Goal: Information Seeking & Learning: Learn about a topic

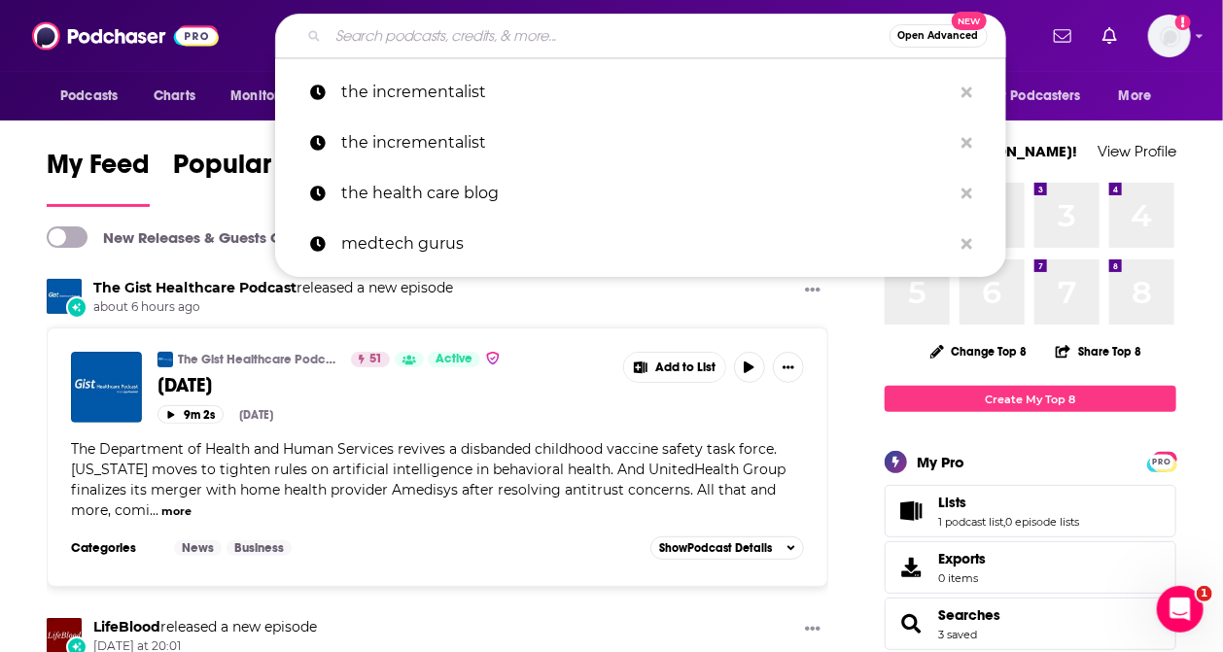
click at [430, 39] on input "Search podcasts, credits, & more..." at bounding box center [609, 35] width 561 height 31
paste input "Voices in Healthcare Finance"
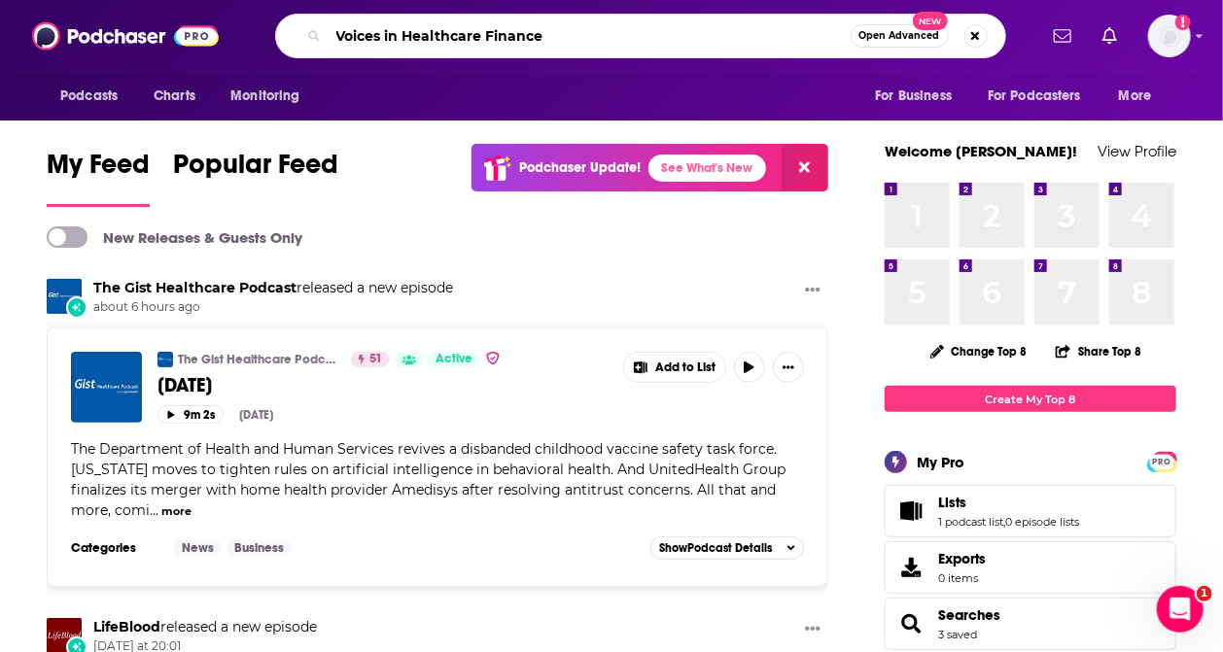
type input "Voices in Healthcare Finance"
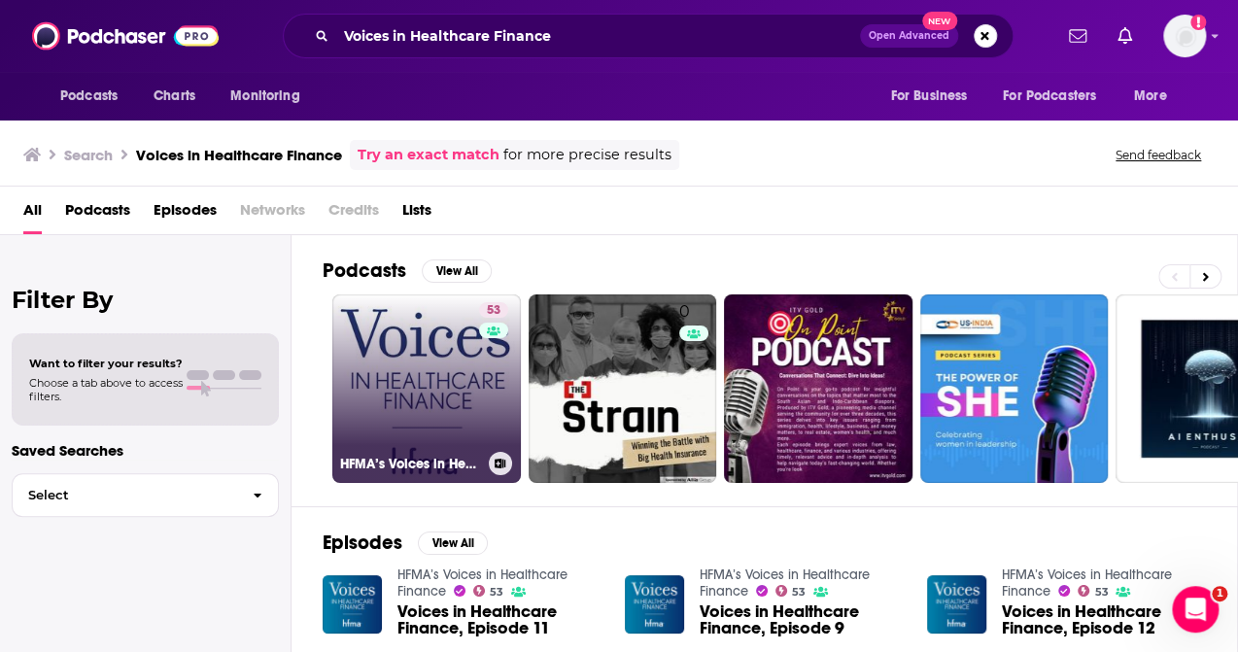
click at [434, 393] on link "53 HFMA’s Voices in Healthcare Finance" at bounding box center [426, 389] width 189 height 189
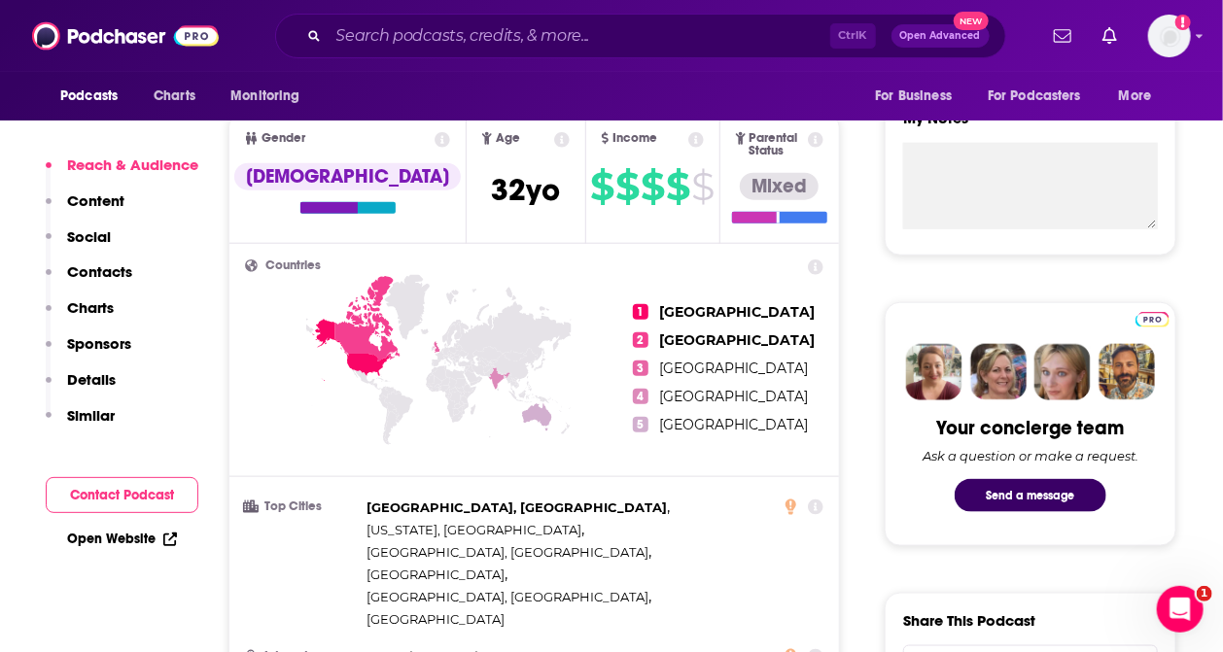
scroll to position [647, 0]
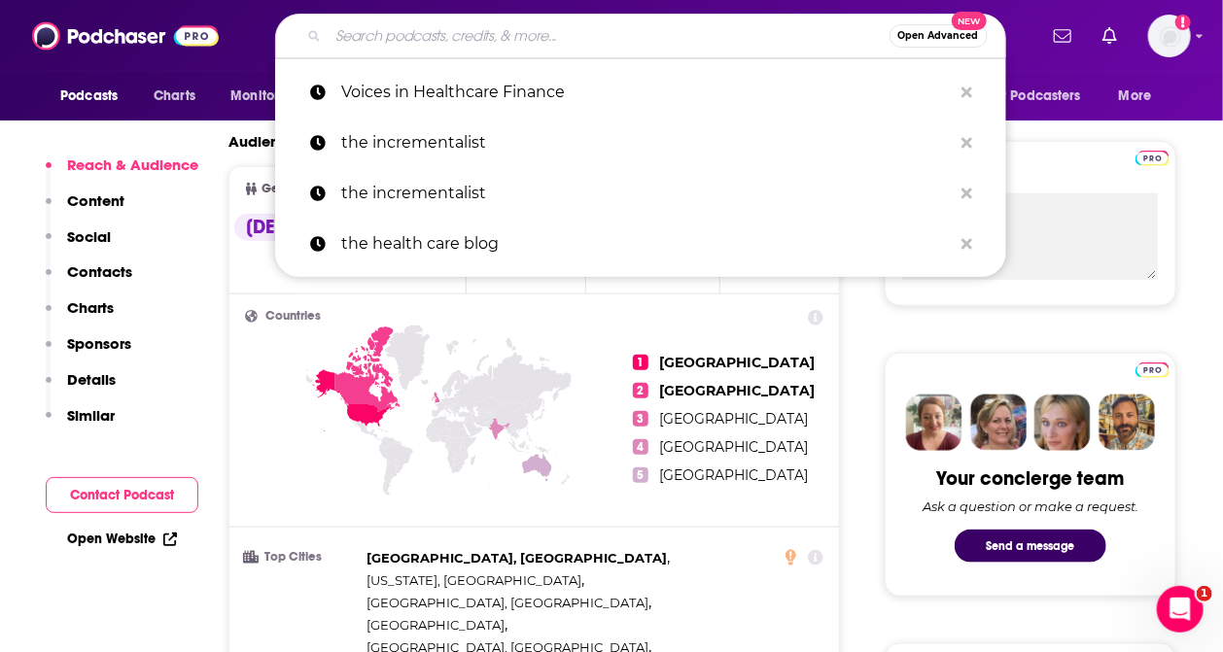
click at [369, 40] on input "Search podcasts, credits, & more..." at bounding box center [609, 35] width 561 height 31
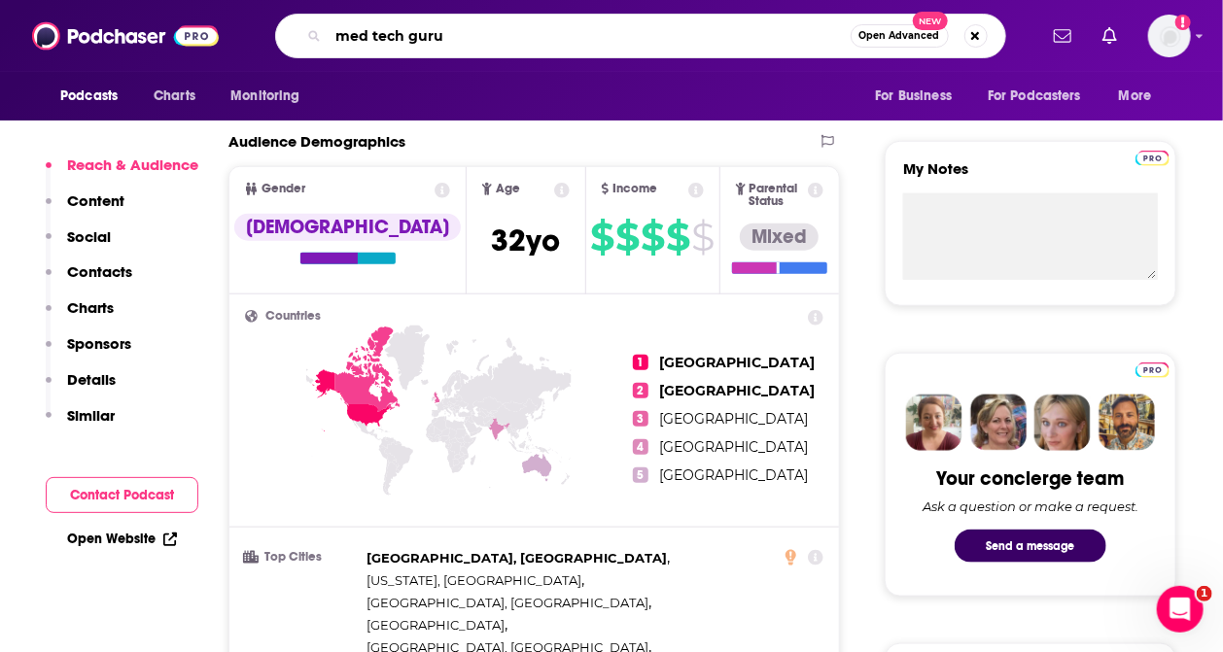
type input "med tech gurus"
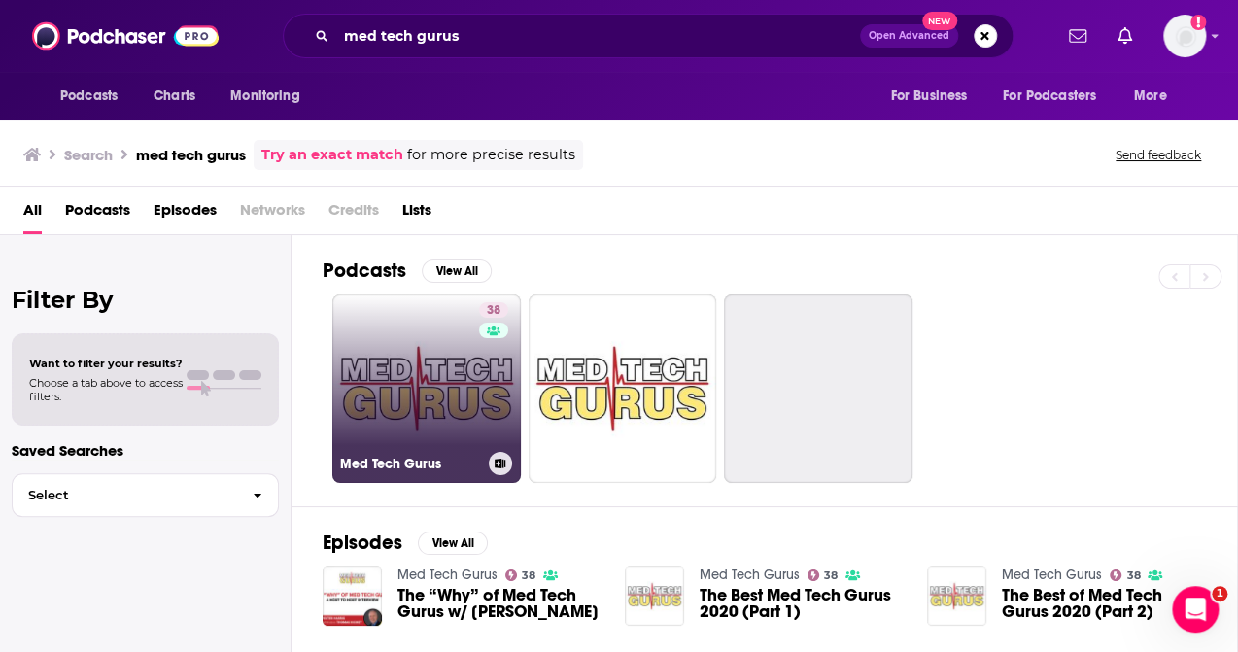
click at [432, 385] on link "38 Med Tech Gurus" at bounding box center [426, 389] width 189 height 189
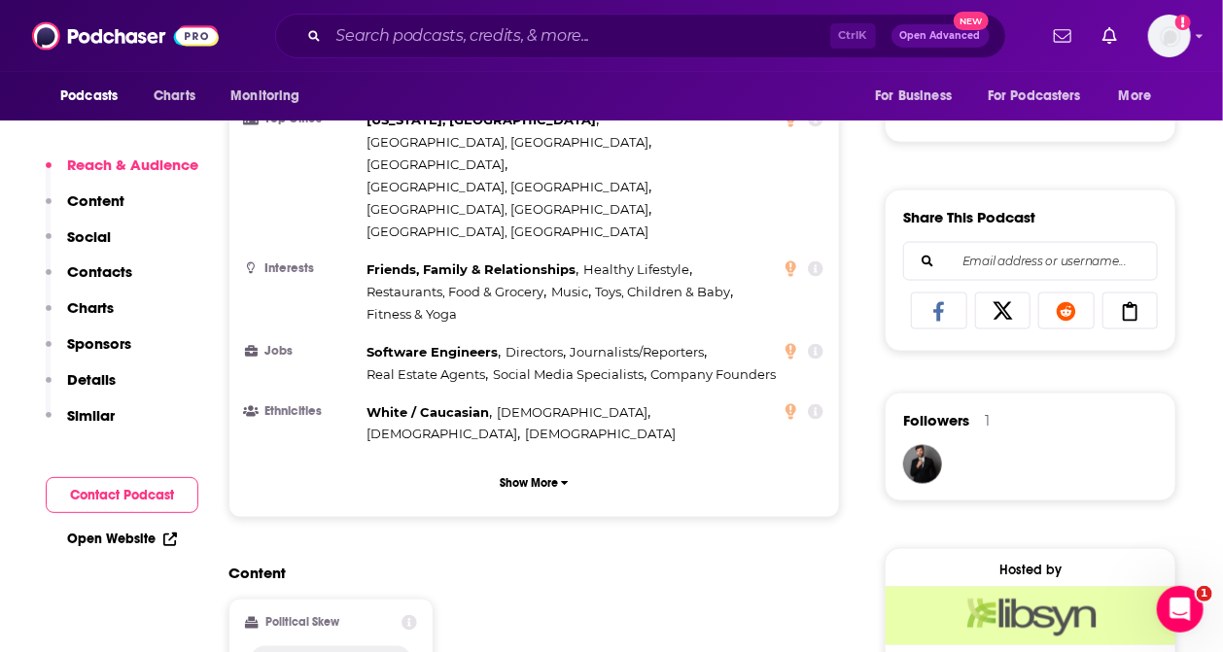
scroll to position [1166, 0]
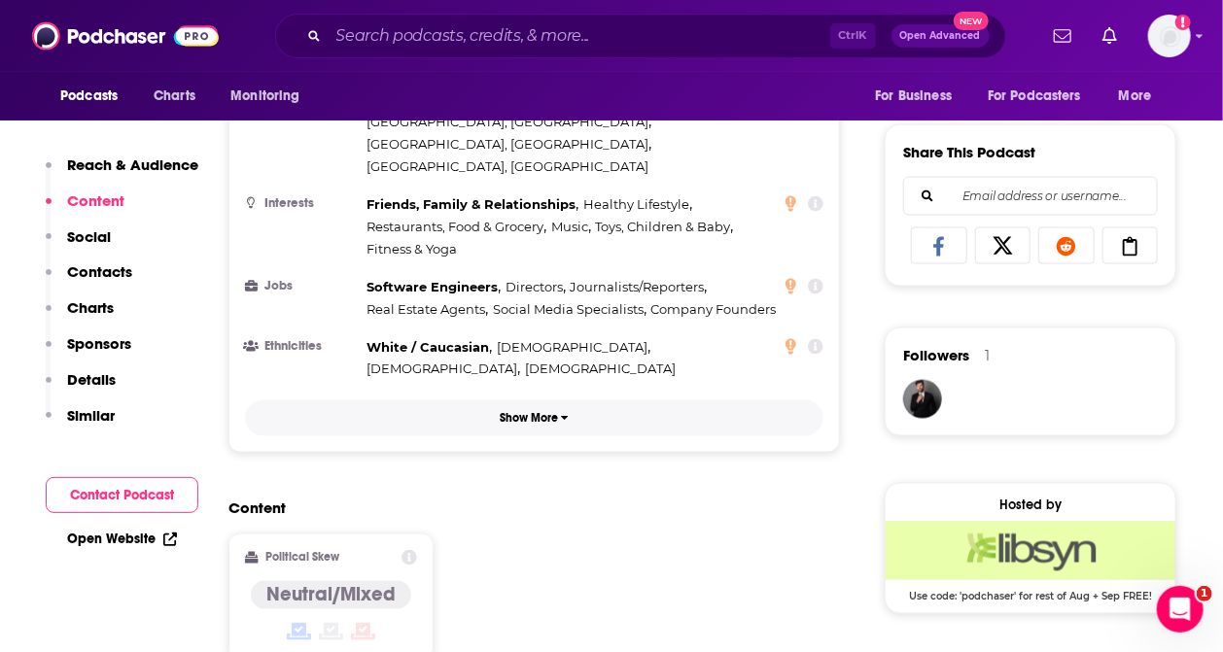
click at [538, 412] on p "Show More" at bounding box center [529, 419] width 58 height 14
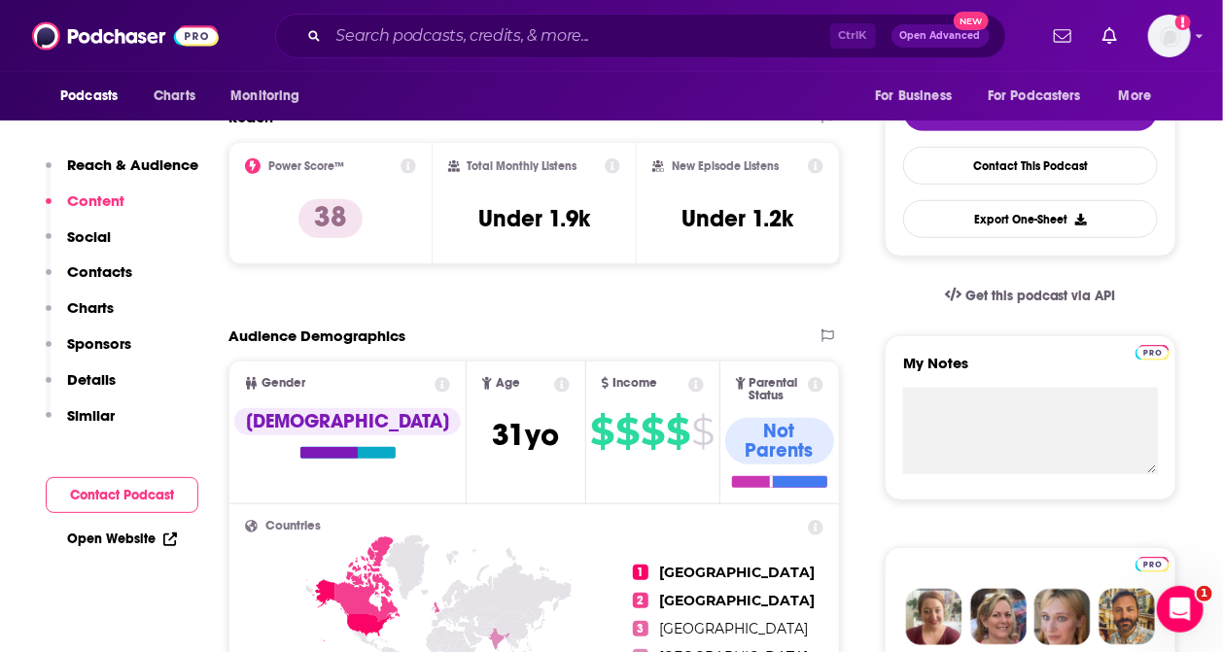
scroll to position [518, 0]
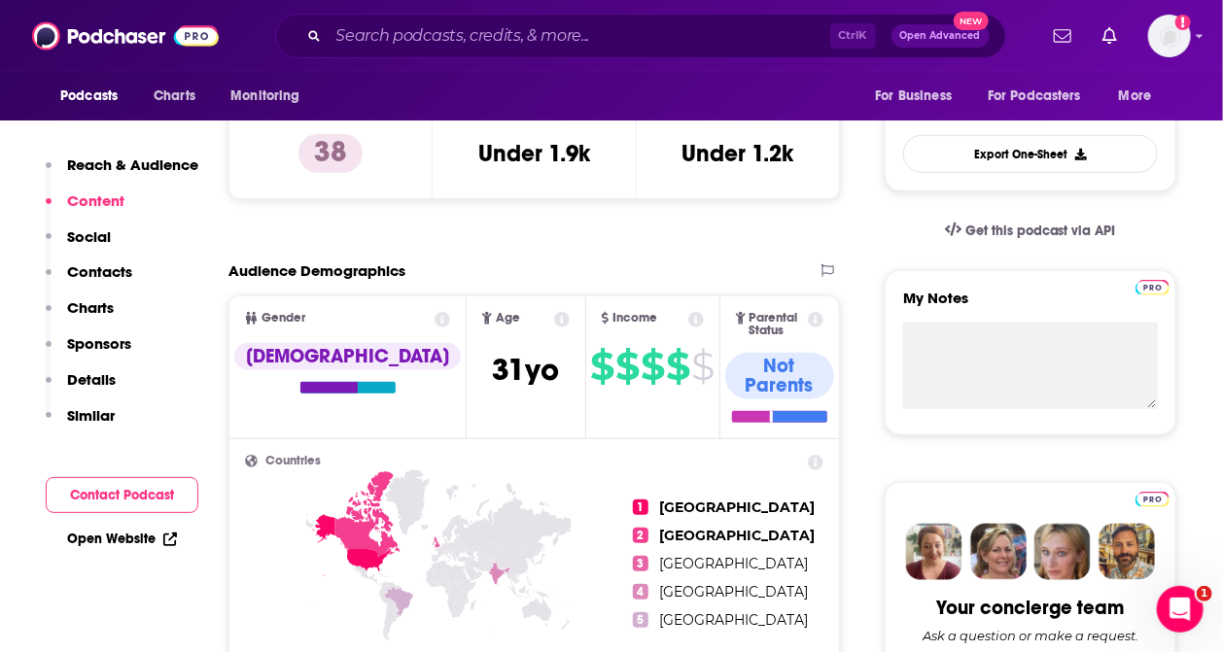
click at [379, 18] on div "Ctrl K Open Advanced New" at bounding box center [640, 36] width 731 height 45
click at [385, 33] on input "Search podcasts, credits, & more..." at bounding box center [580, 35] width 502 height 31
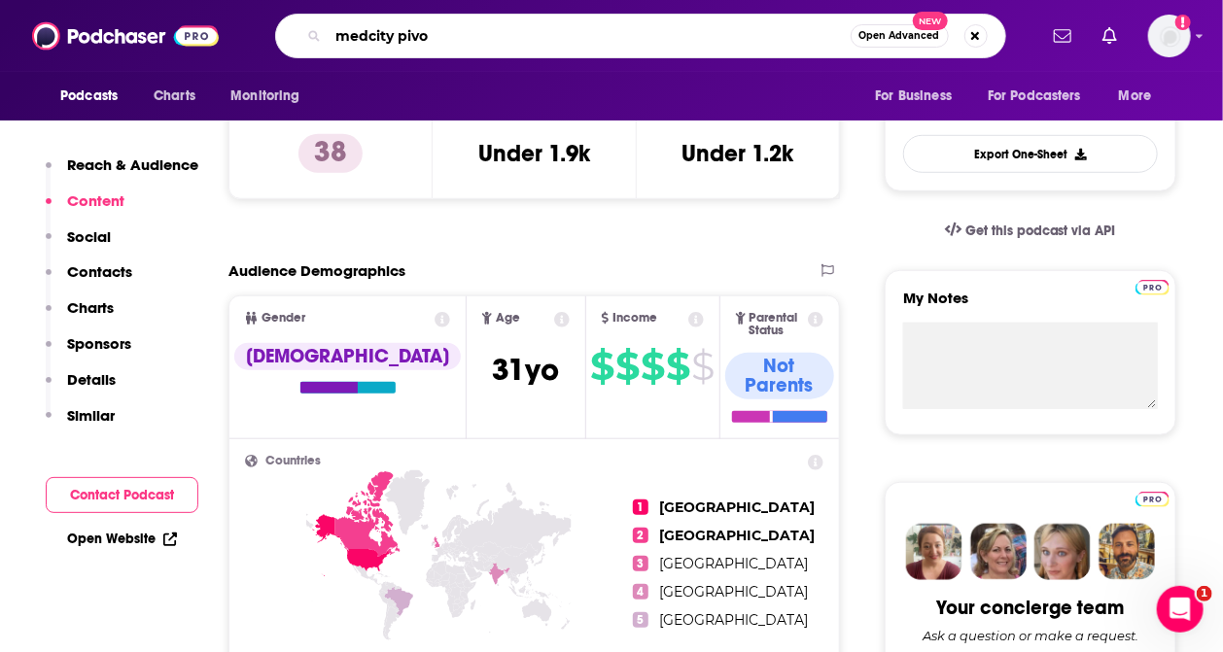
type input "medcity pivot"
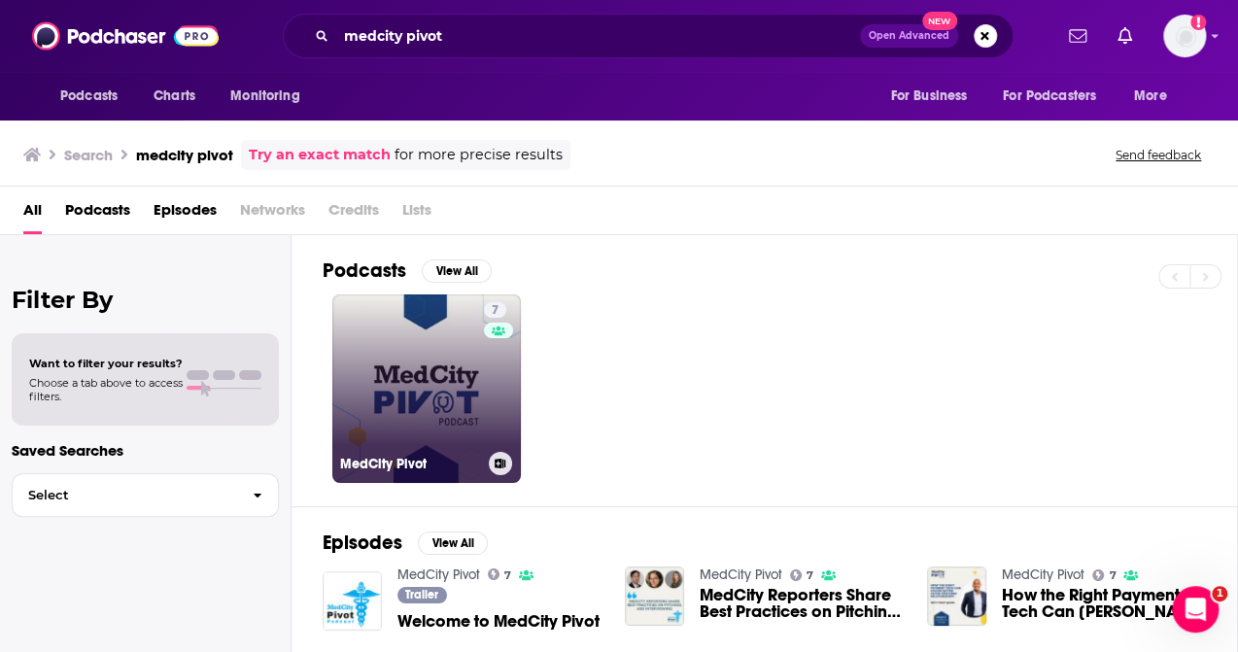
click at [417, 387] on link "7 MedCity Pivot" at bounding box center [426, 389] width 189 height 189
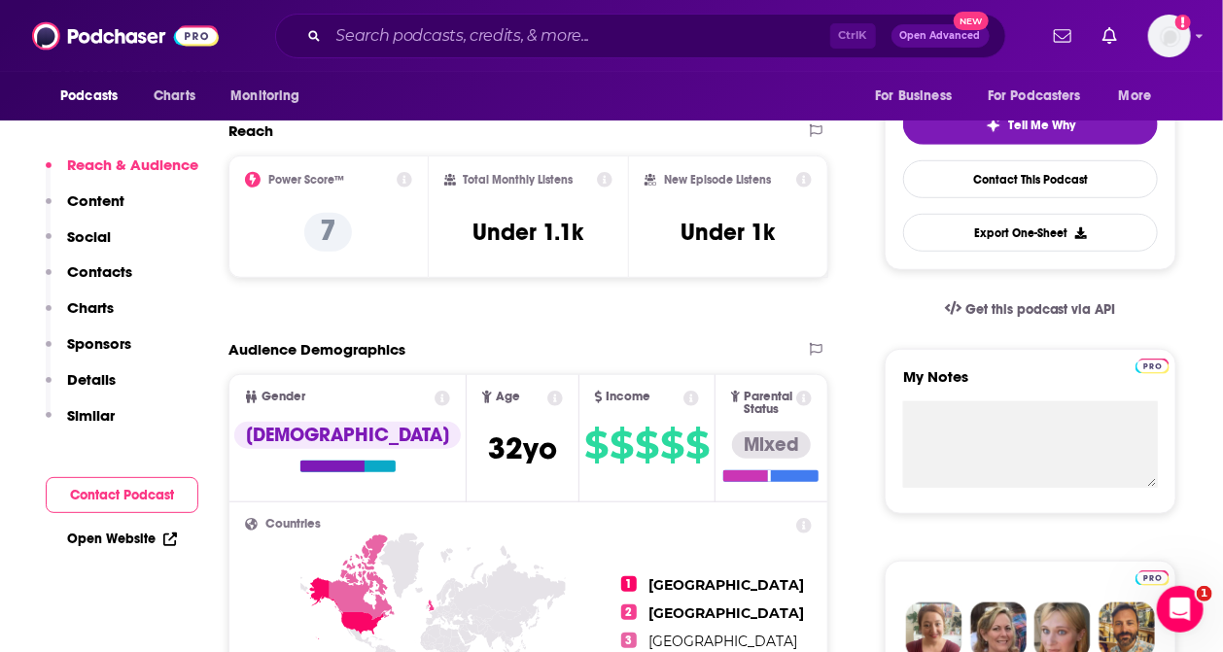
scroll to position [453, 0]
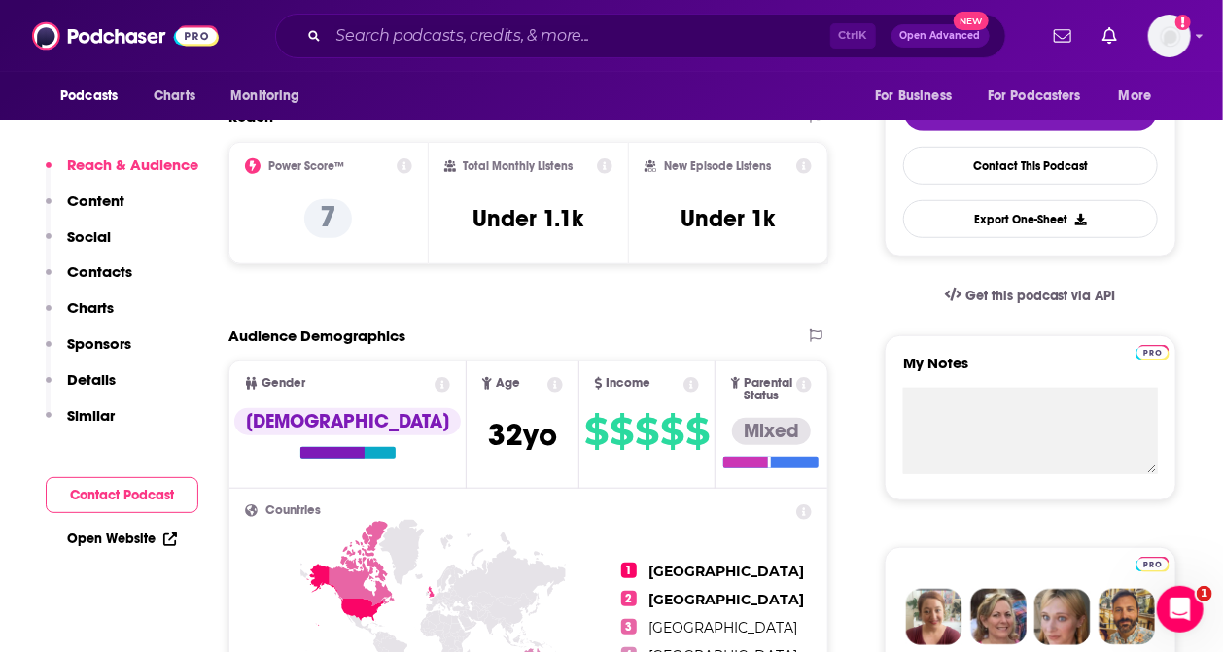
drag, startPoint x: 250, startPoint y: 302, endPoint x: 250, endPoint y: 248, distance: 54.4
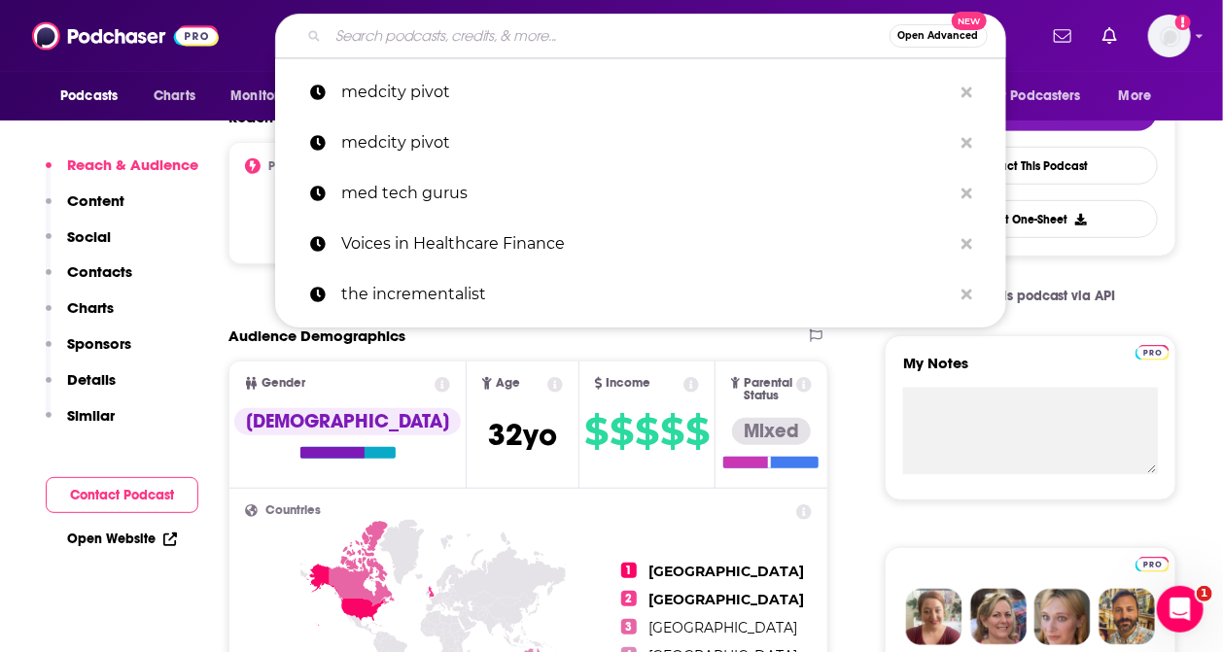
click at [367, 34] on input "Search podcasts, credits, & more..." at bounding box center [609, 35] width 561 height 31
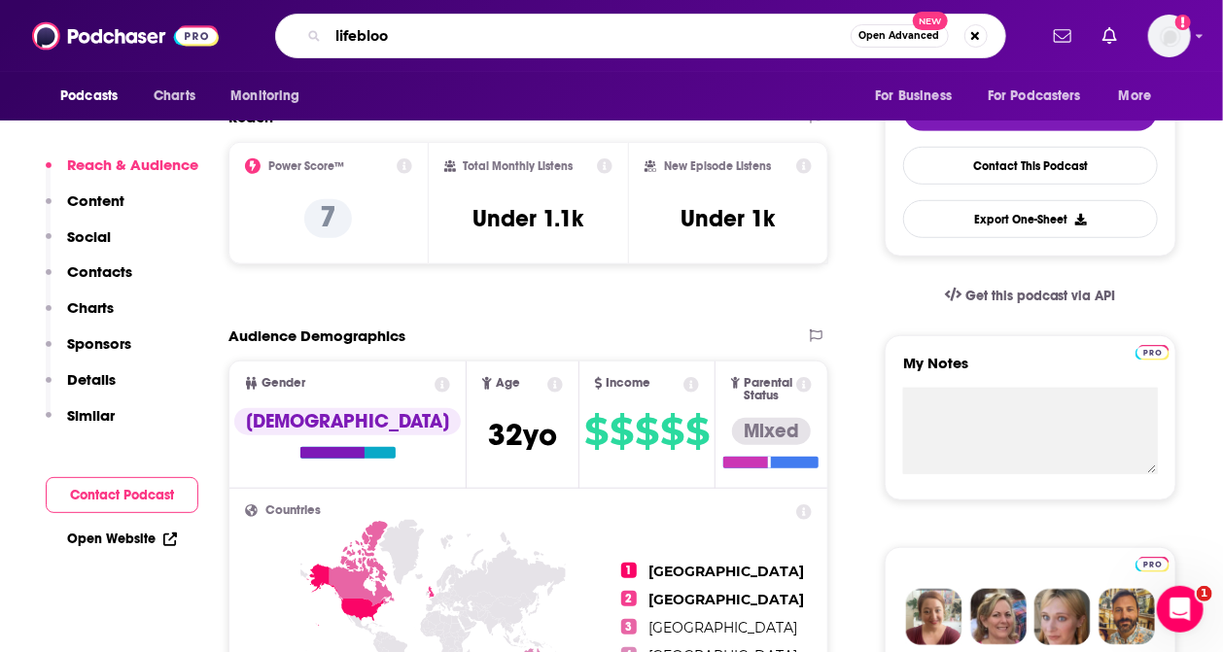
type input "lifeblood"
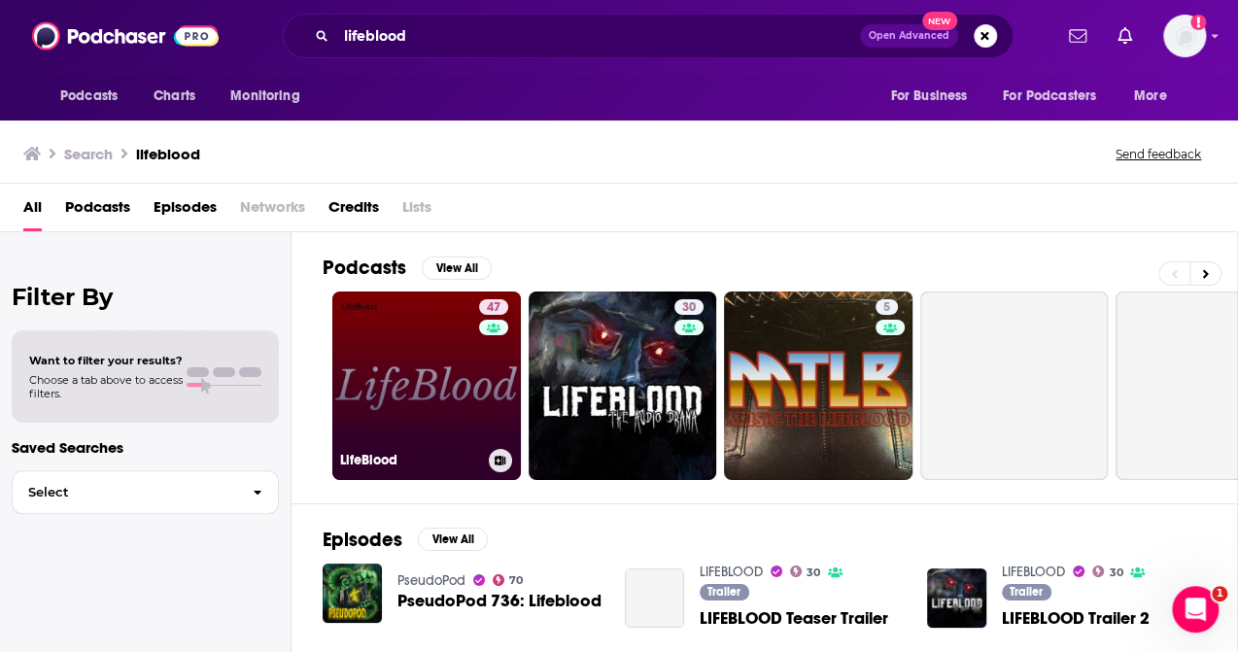
click at [420, 357] on link "47 LifeBlood" at bounding box center [426, 386] width 189 height 189
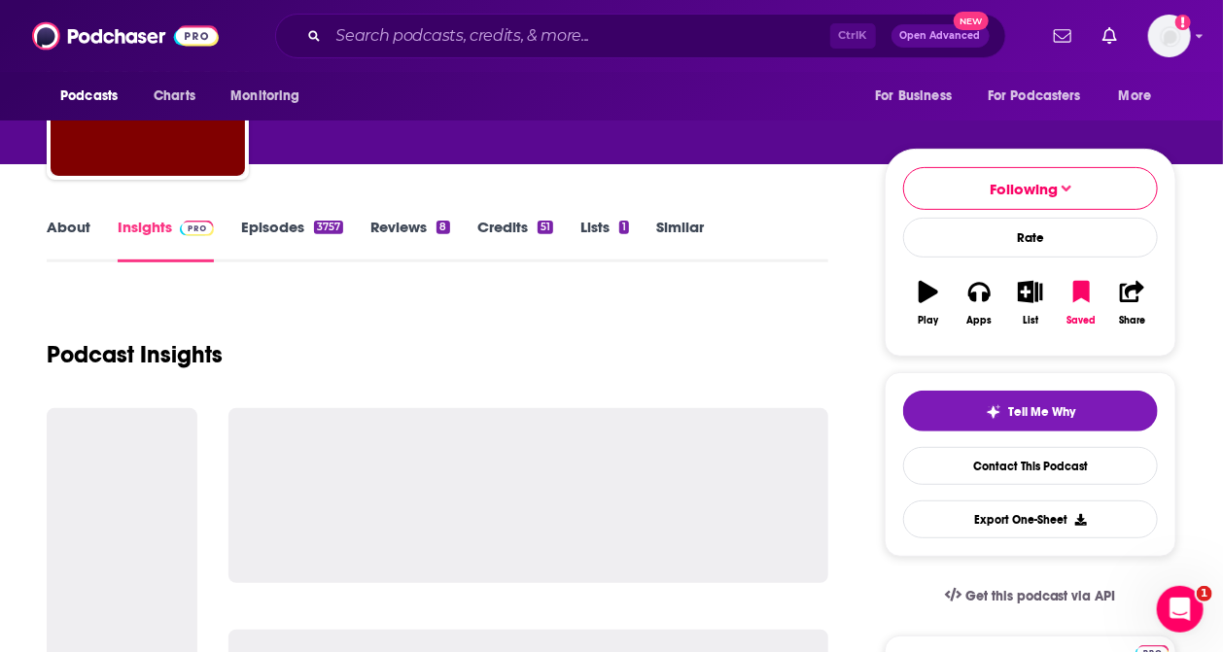
scroll to position [453, 0]
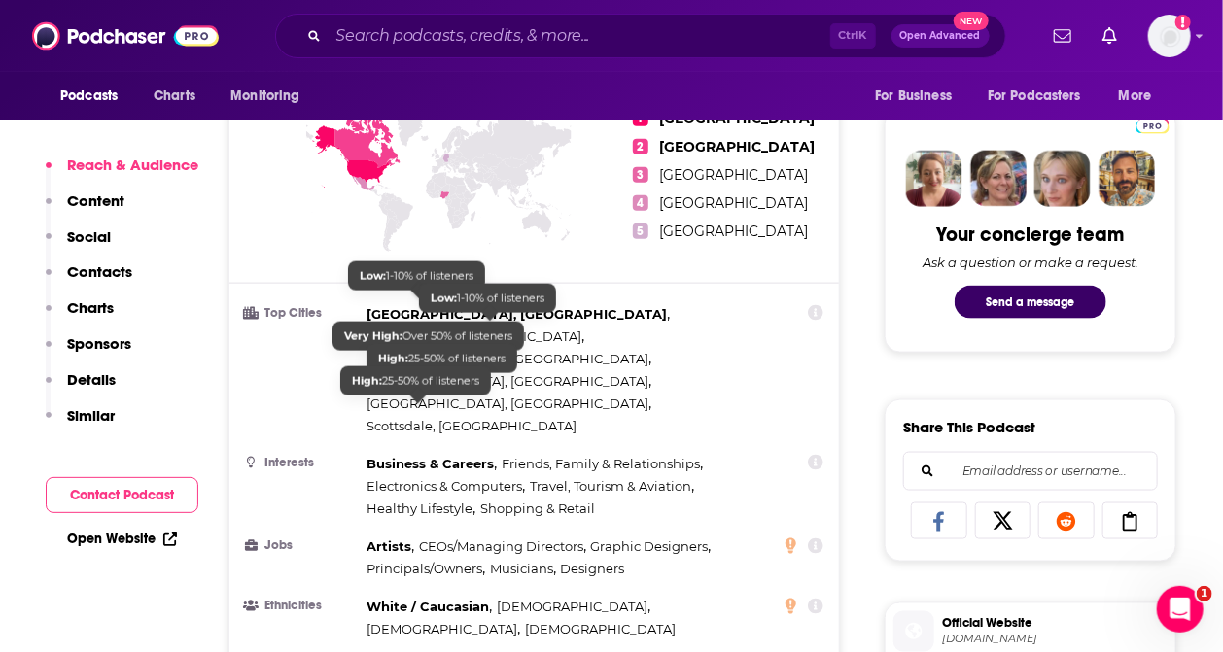
scroll to position [1036, 0]
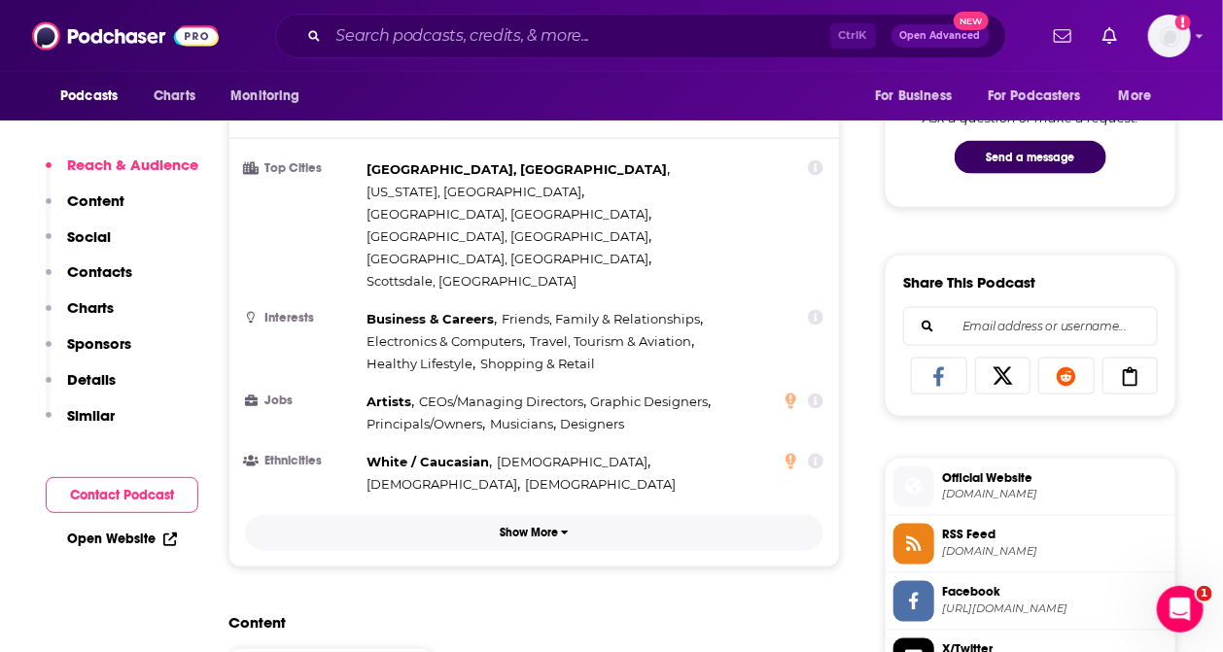
click at [517, 527] on p "Show More" at bounding box center [529, 534] width 58 height 14
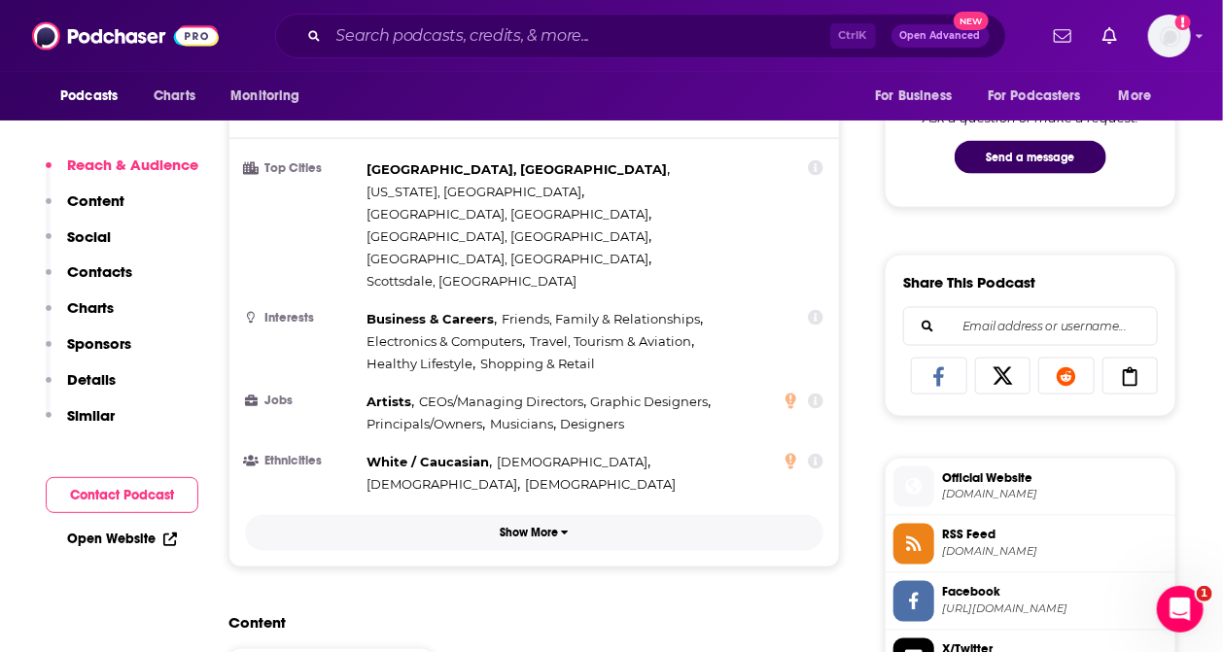
click at [518, 527] on p "Show More" at bounding box center [529, 534] width 58 height 14
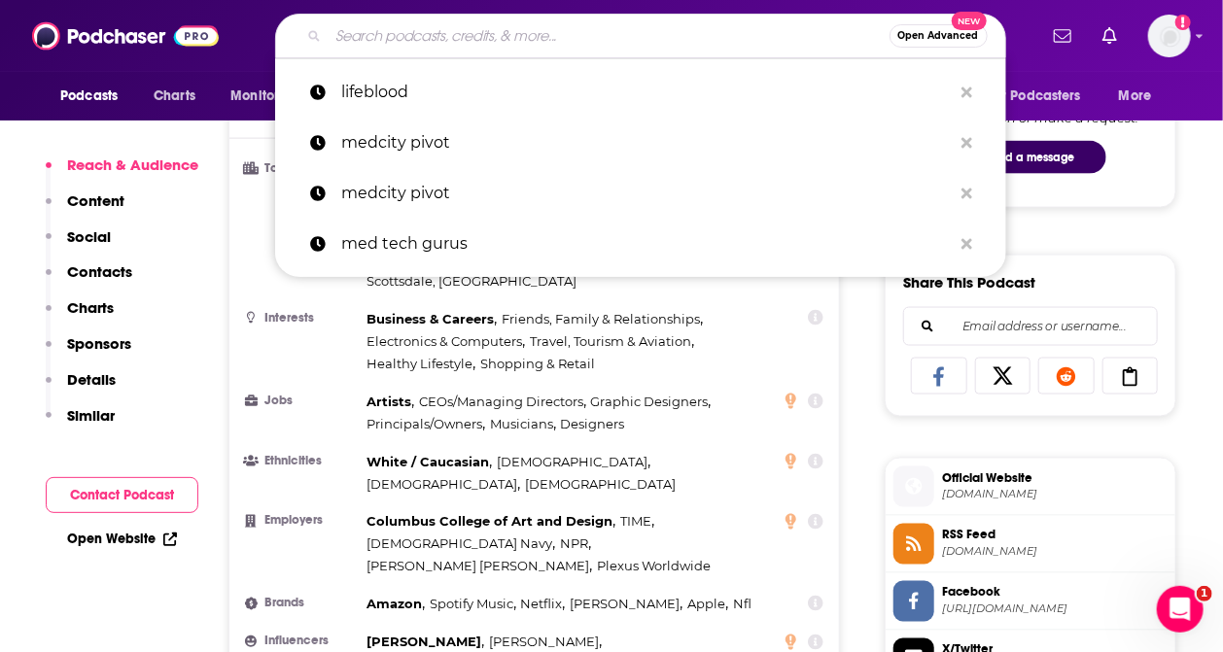
click at [344, 35] on input "Search podcasts, credits, & more..." at bounding box center [609, 35] width 561 height 31
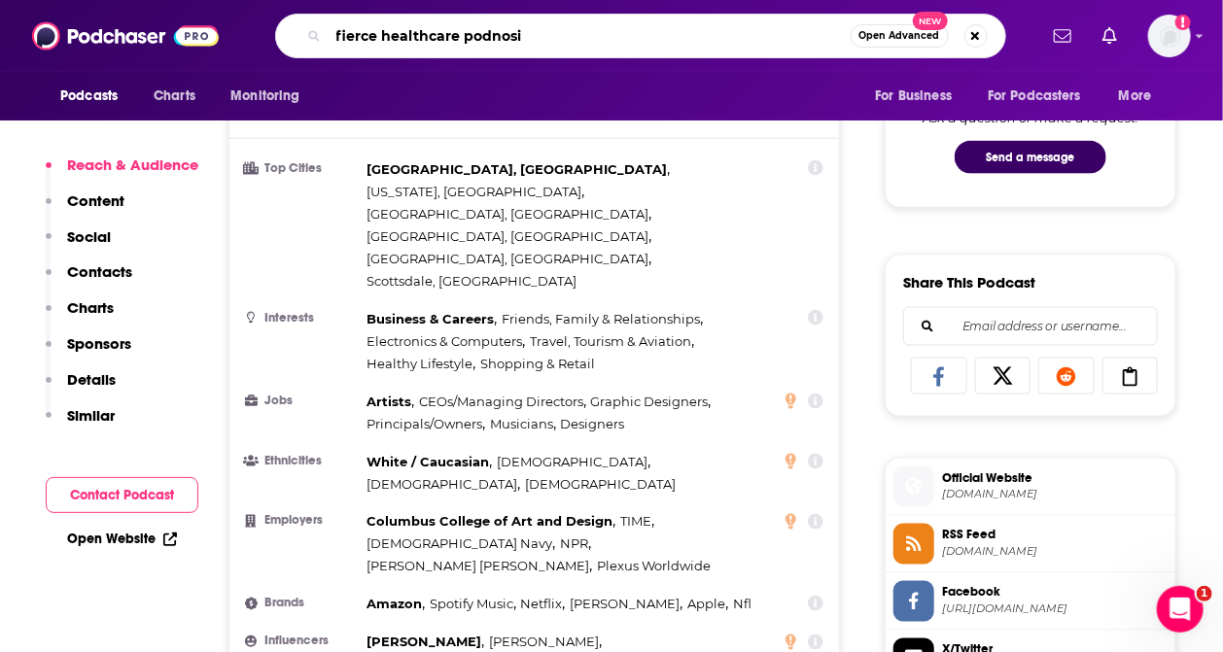
type input "fierce healthcare podnosis"
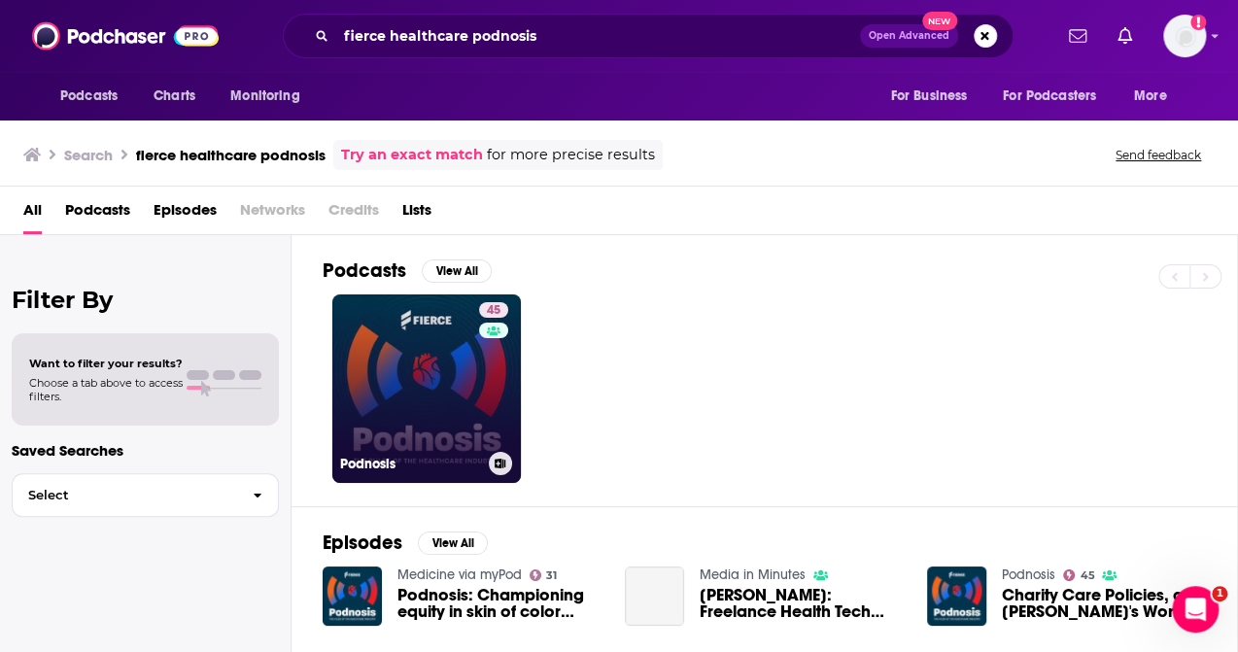
click at [396, 379] on link "45 Podnosis" at bounding box center [426, 389] width 189 height 189
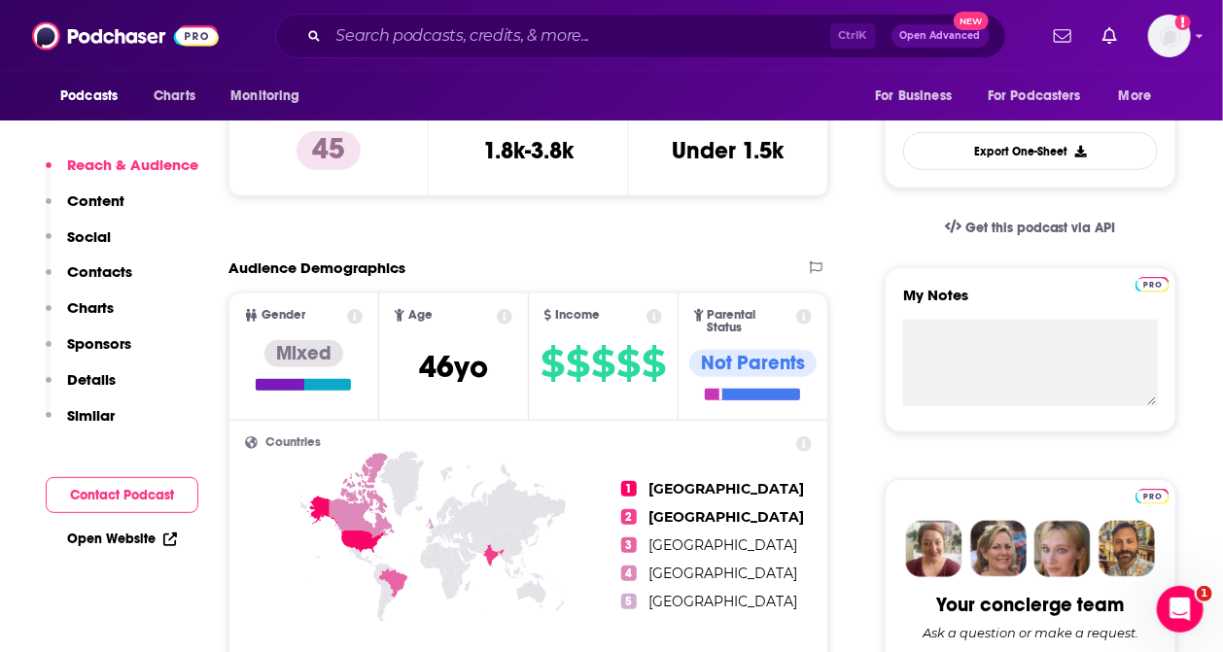
scroll to position [583, 0]
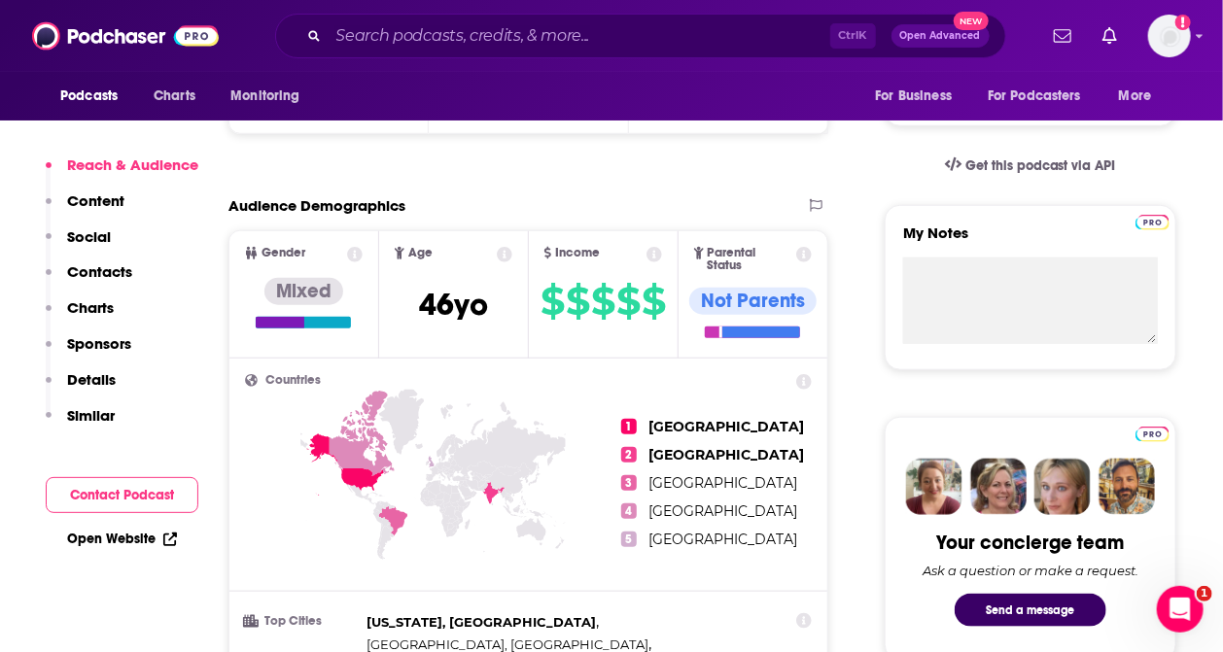
drag, startPoint x: 238, startPoint y: 158, endPoint x: 315, endPoint y: 112, distance: 89.8
click at [382, 40] on input "Search podcasts, credits, & more..." at bounding box center [580, 35] width 502 height 31
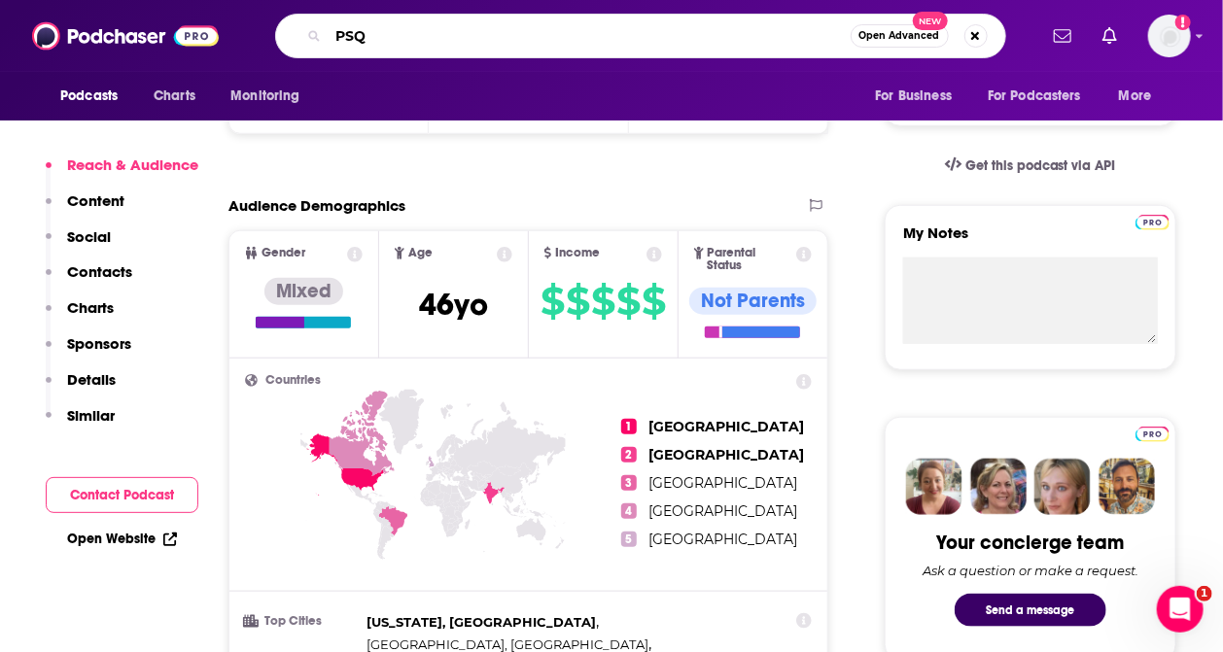
type input "PSQH"
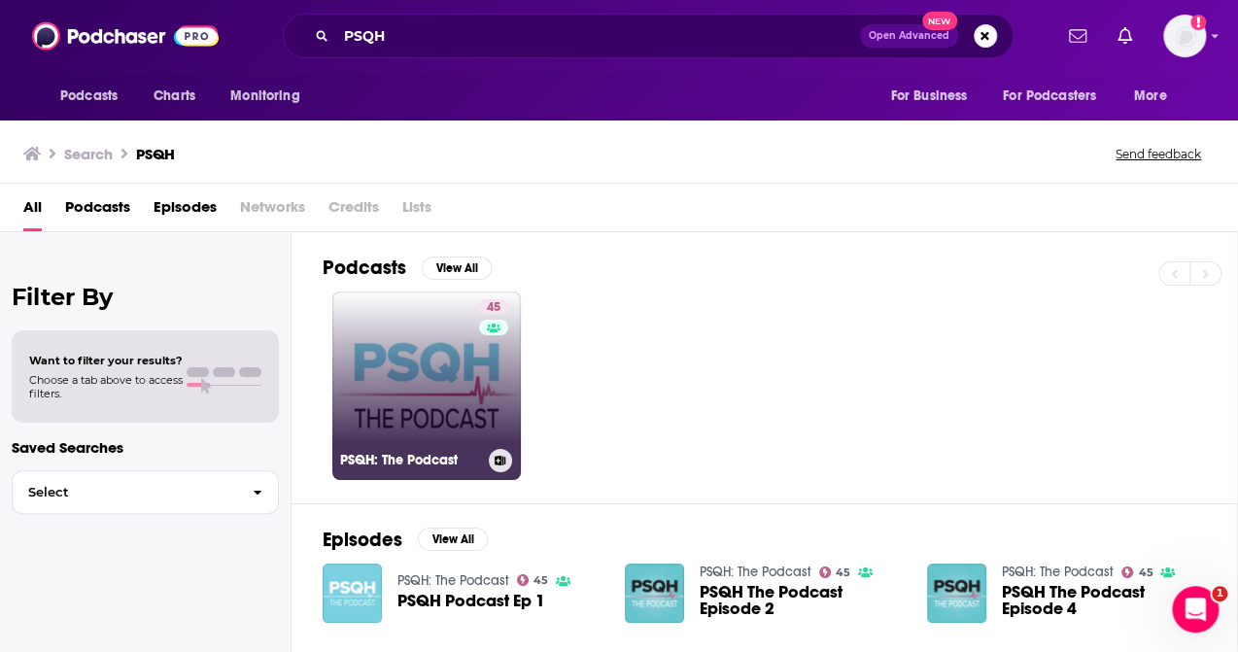
click at [436, 399] on link "45 PSQH: The Podcast" at bounding box center [426, 386] width 189 height 189
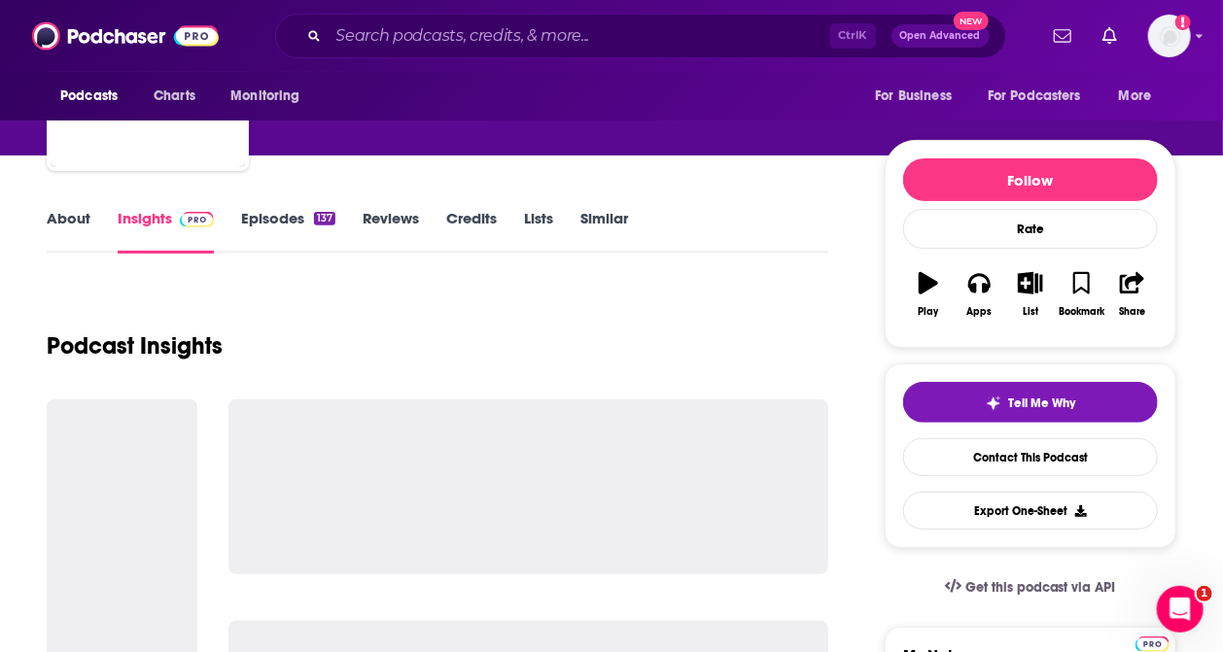
scroll to position [389, 0]
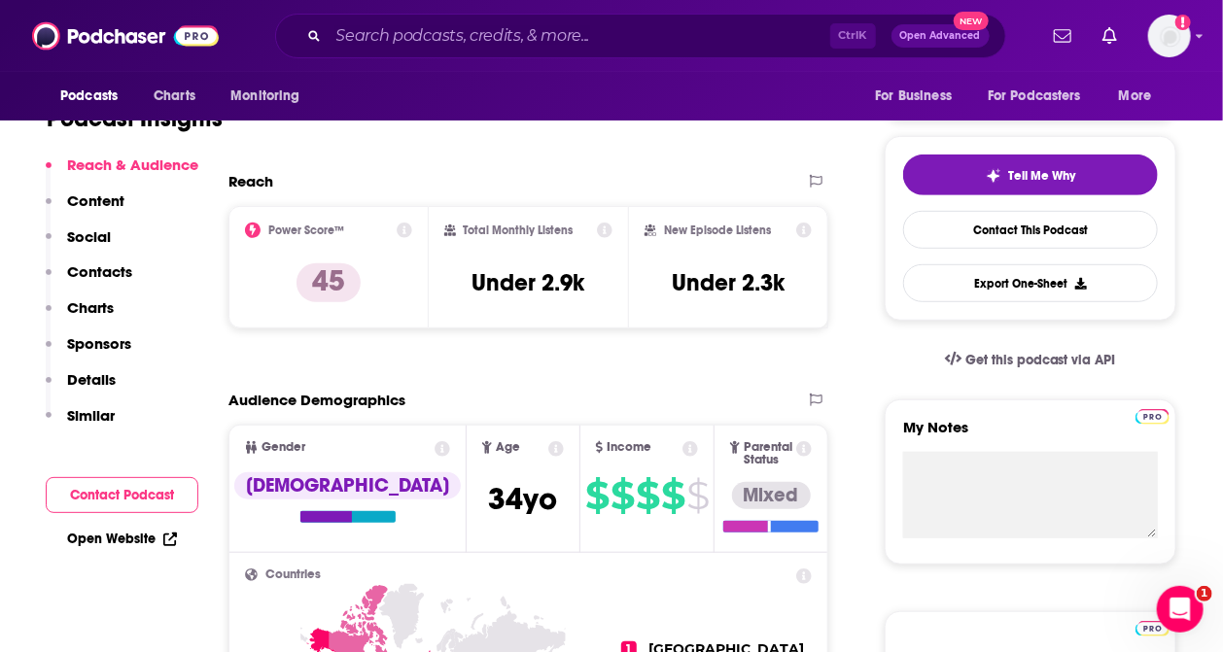
click at [400, 34] on input "Search podcasts, credits, & more..." at bounding box center [580, 35] width 502 height 31
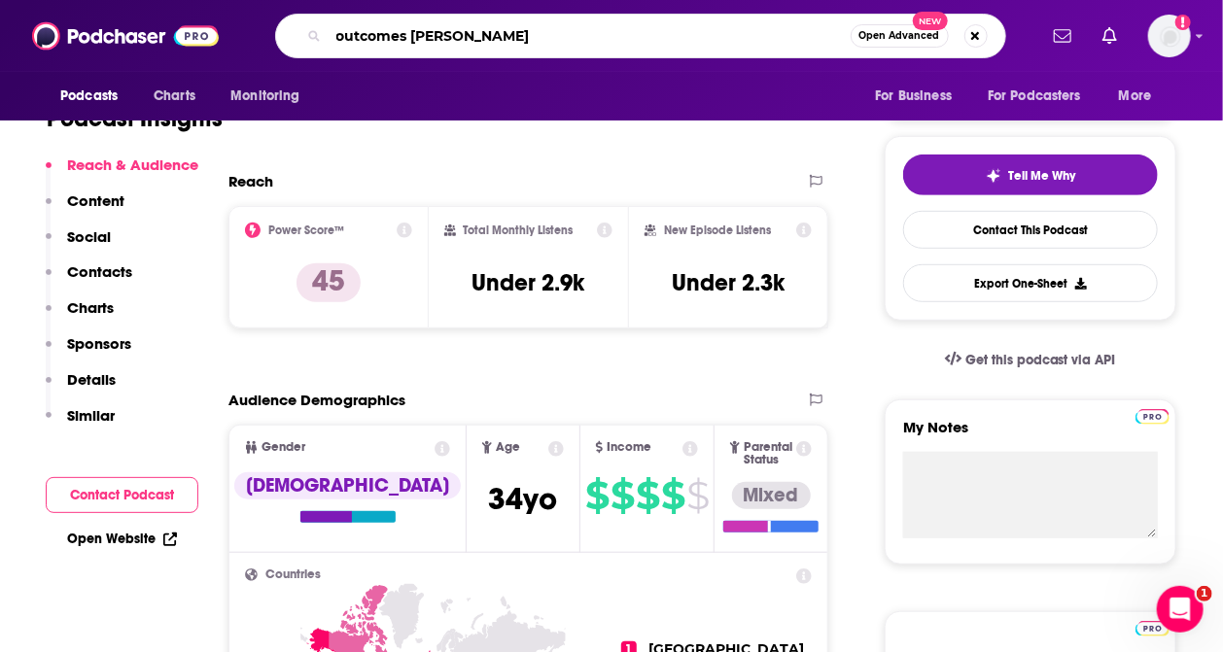
type input "outcomes rocket"
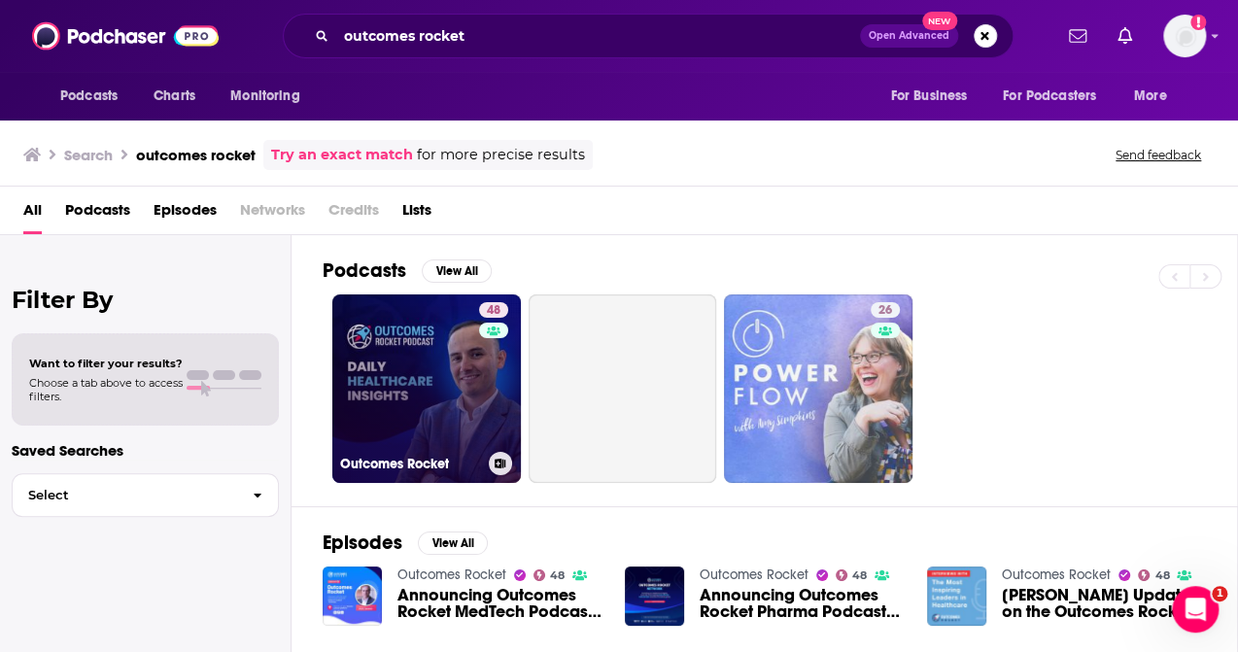
click at [412, 383] on link "48 Outcomes Rocket" at bounding box center [426, 389] width 189 height 189
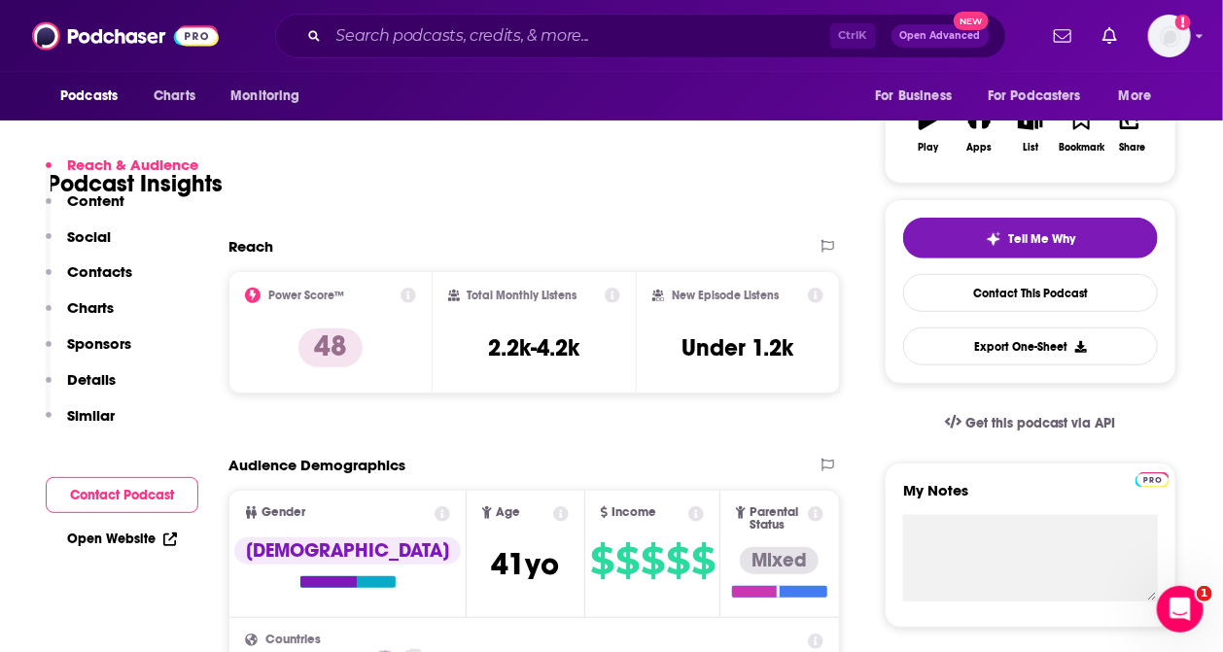
scroll to position [389, 0]
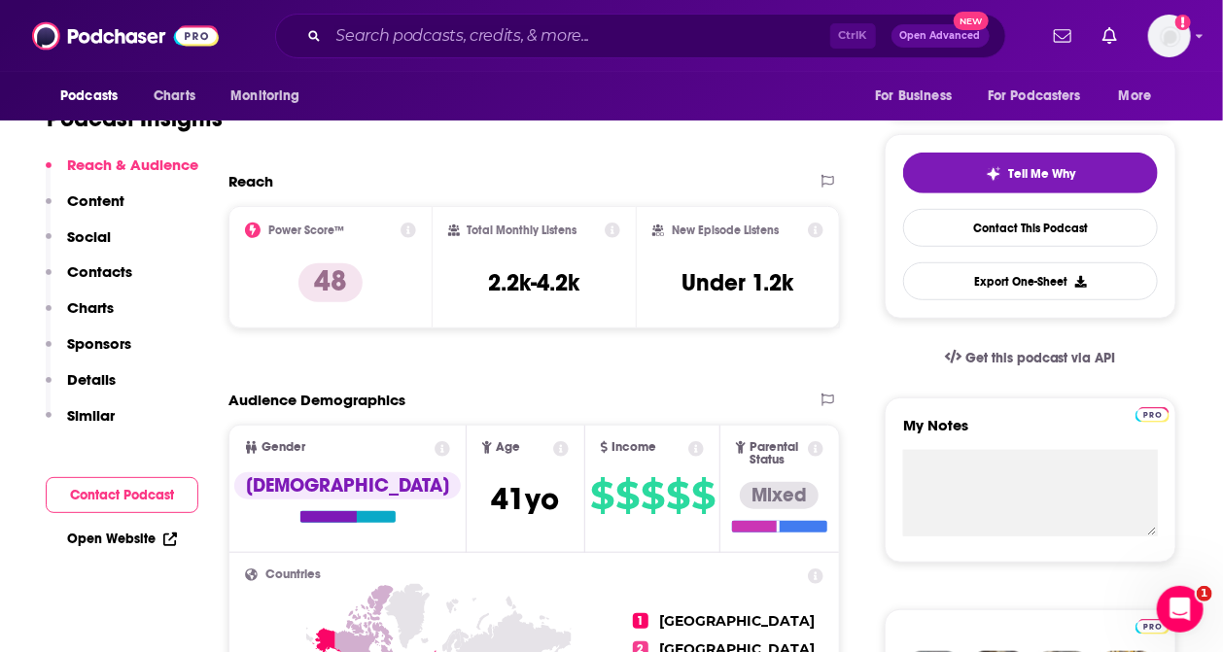
click at [371, 34] on input "Search podcasts, credits, & more..." at bounding box center [580, 35] width 502 height 31
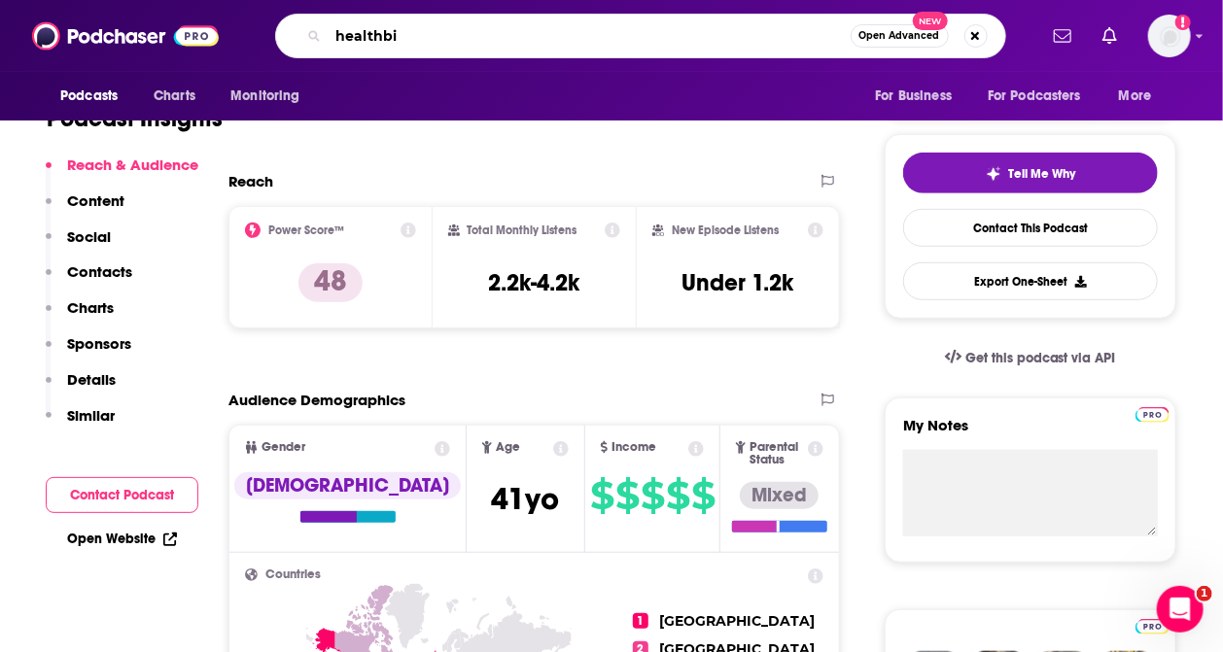
type input "healthbiz"
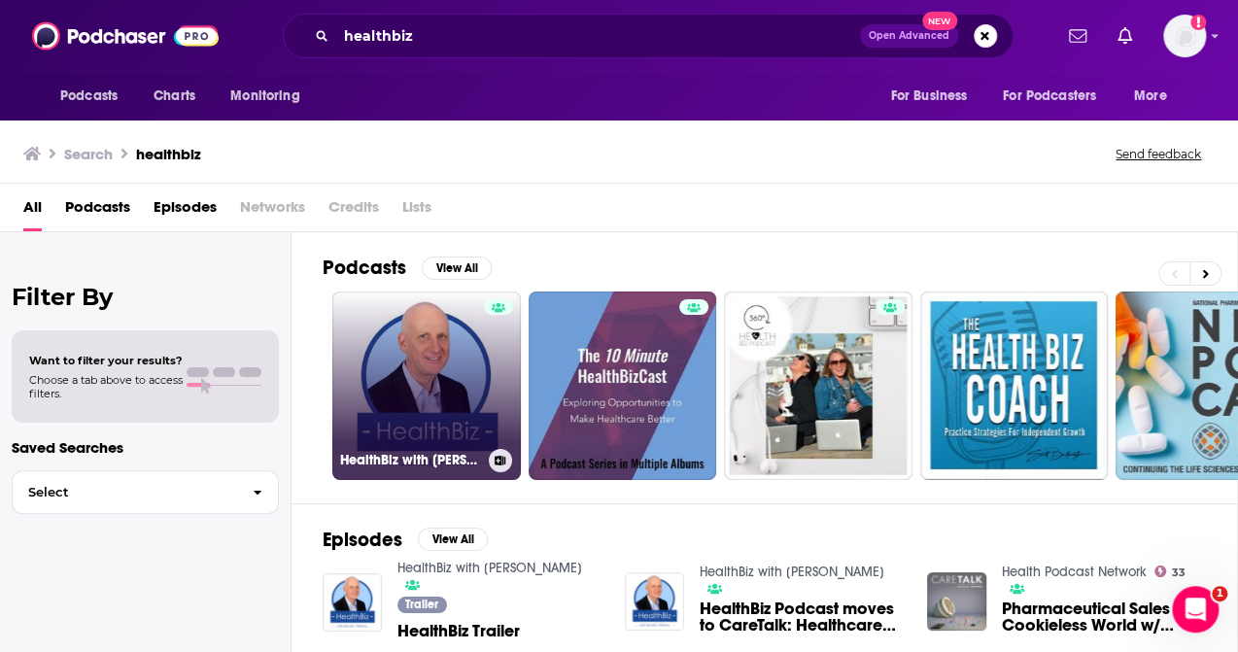
click at [416, 410] on link "HealthBiz with [PERSON_NAME]" at bounding box center [426, 386] width 189 height 189
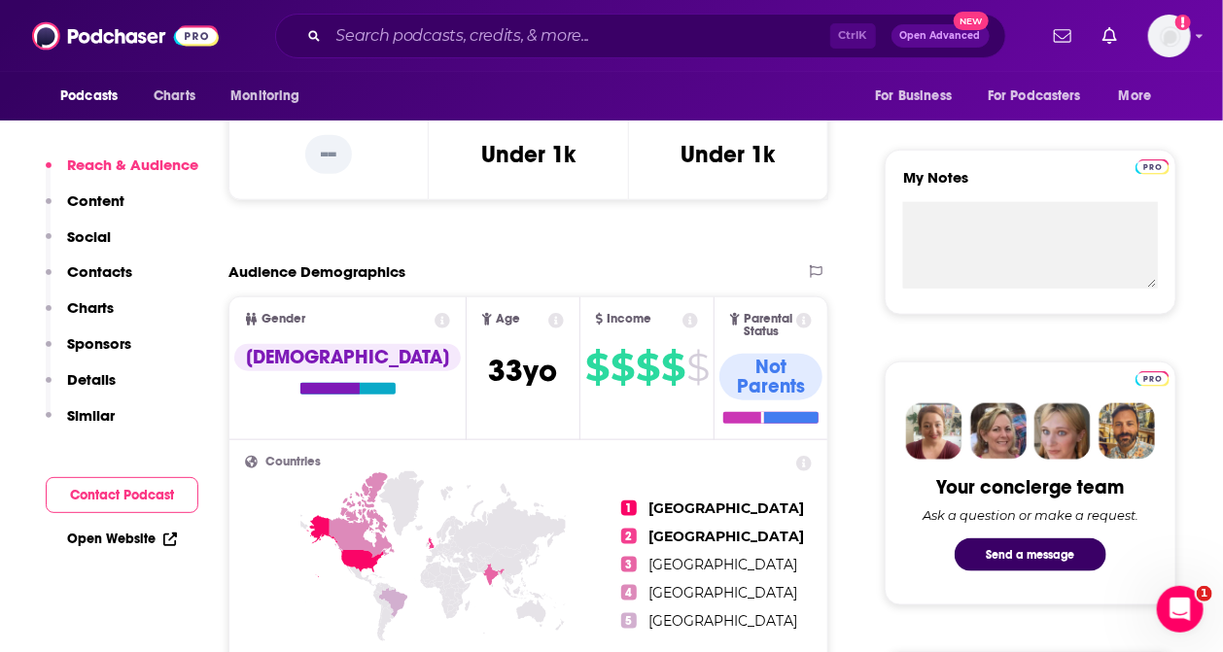
scroll to position [712, 0]
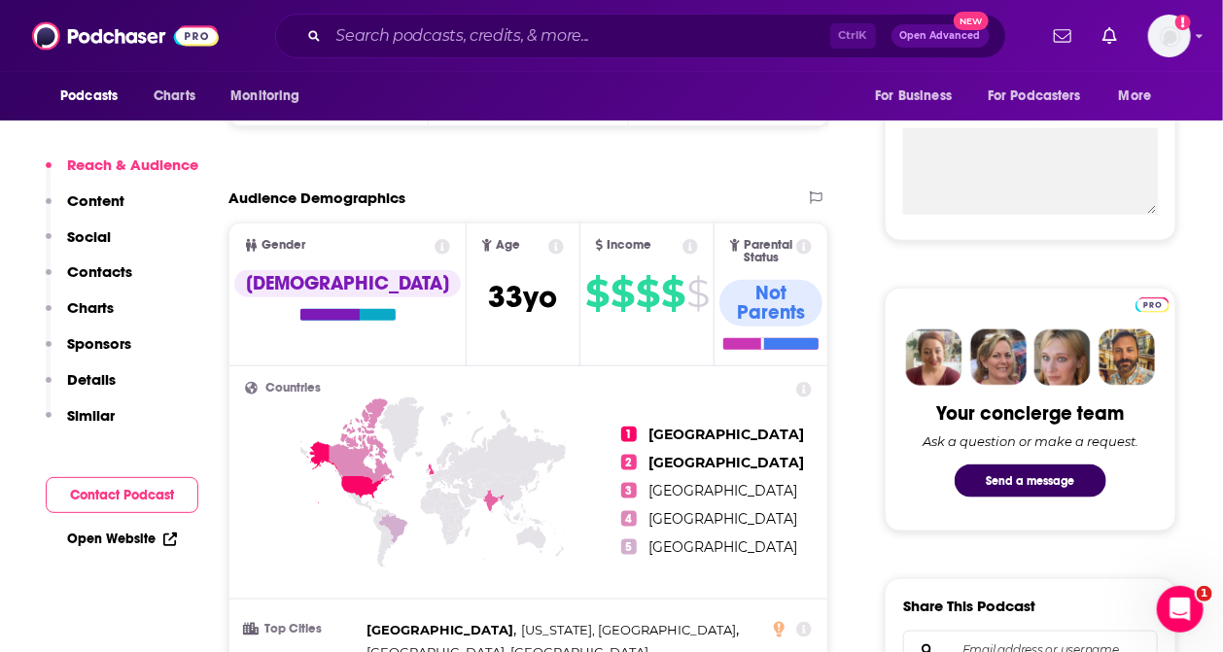
click at [358, 30] on input "Search podcasts, credits, & more..." at bounding box center [580, 35] width 502 height 31
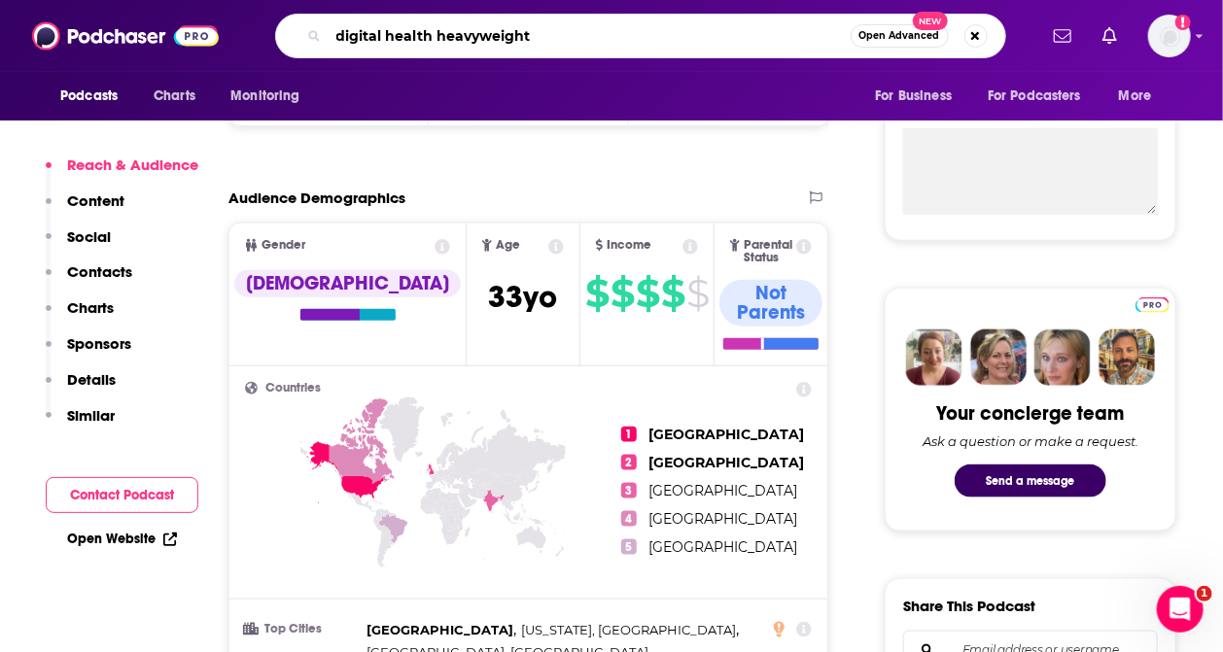
type input "digital health heavyweights"
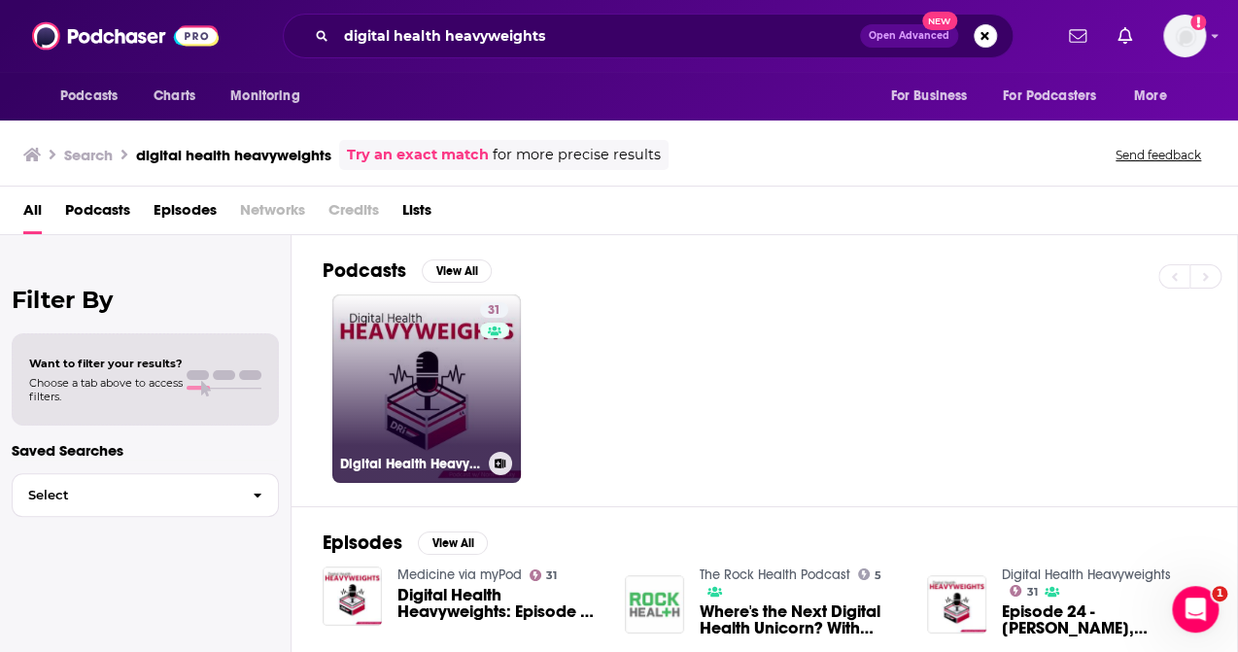
click at [400, 339] on link "31 Digital Health Heavyweights" at bounding box center [426, 389] width 189 height 189
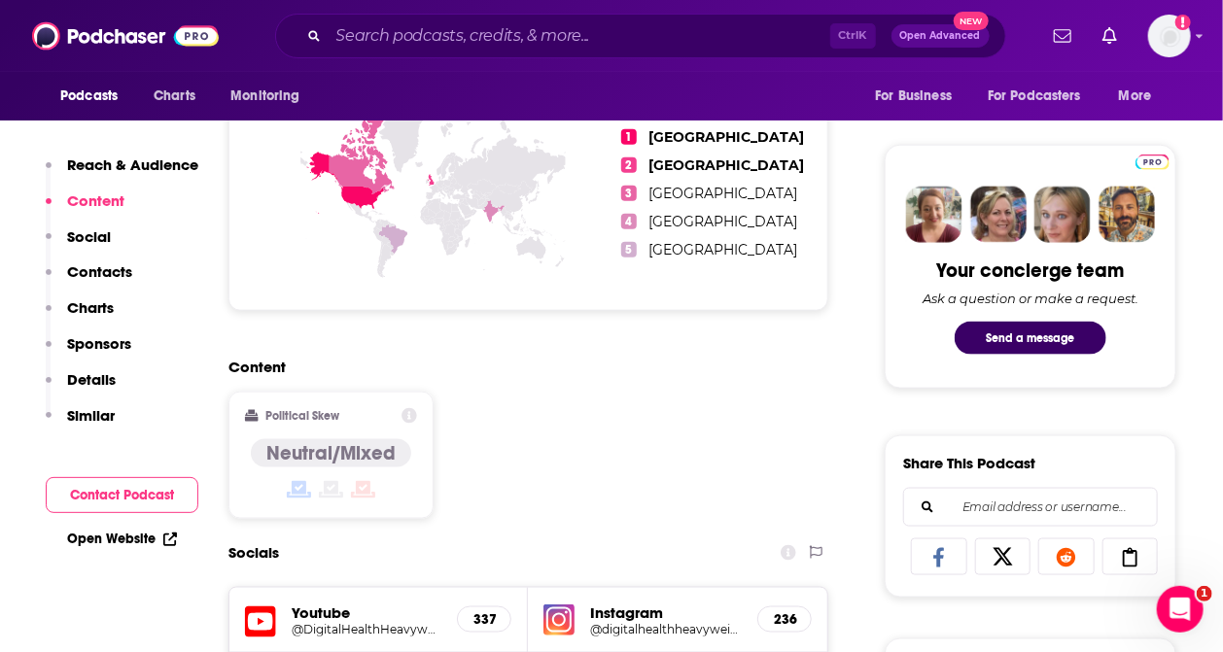
scroll to position [907, 0]
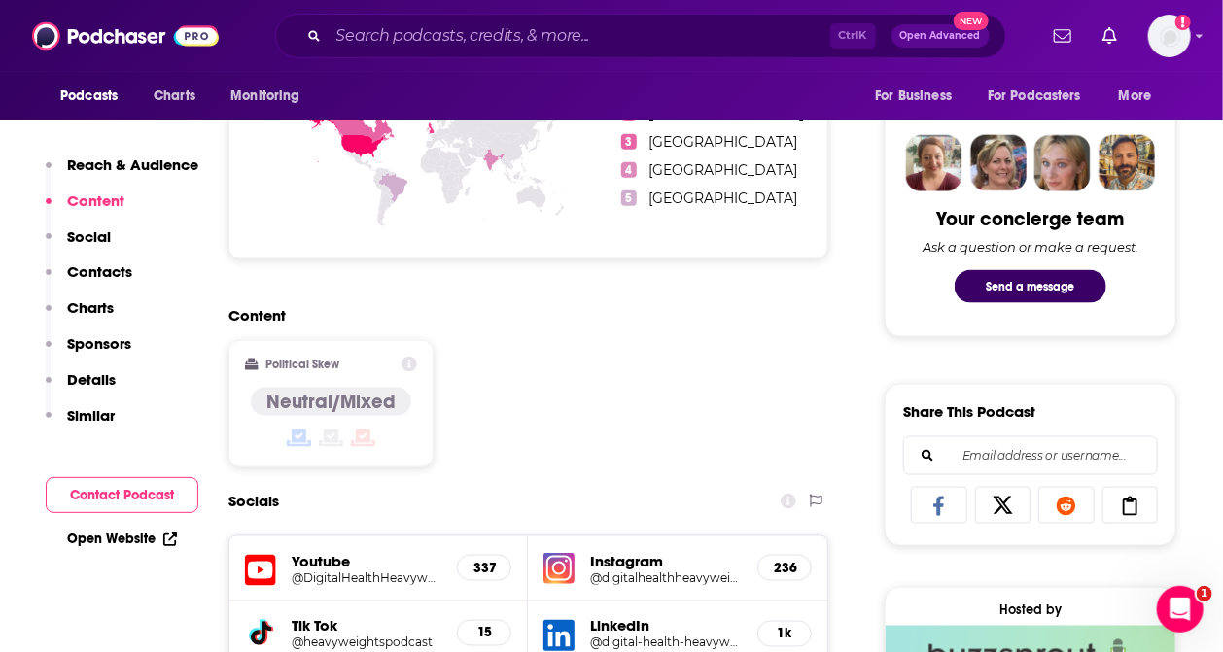
click at [388, 27] on input "Search podcasts, credits, & more..." at bounding box center [580, 35] width 502 height 31
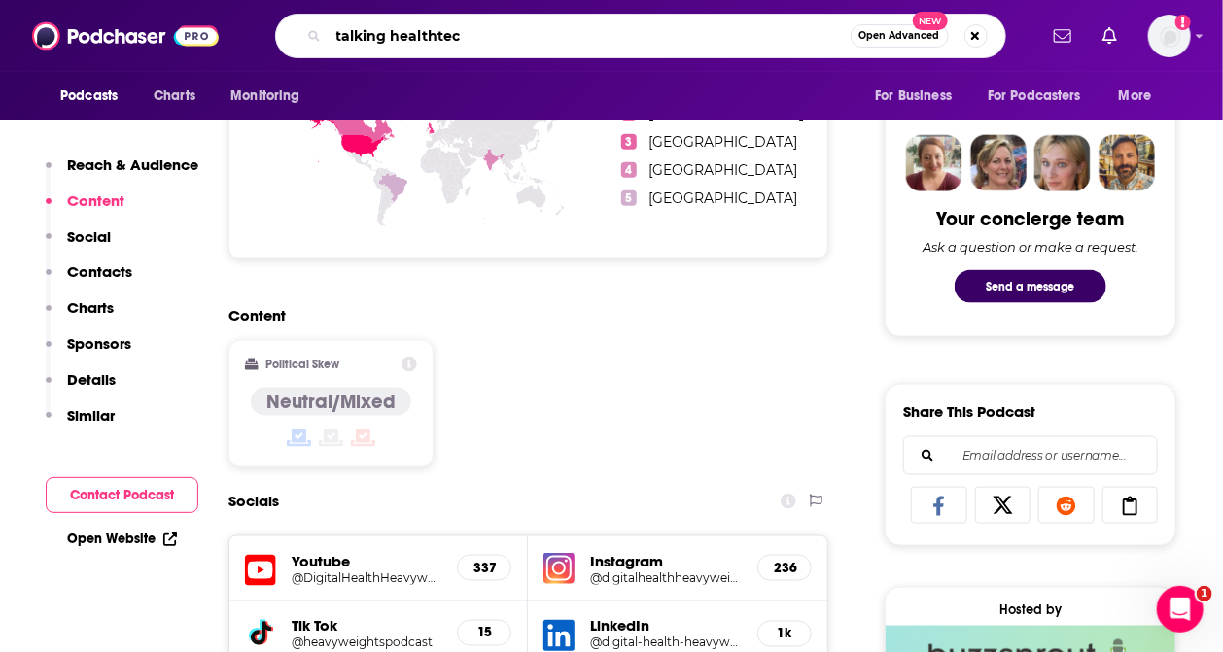
type input "talking healthtech"
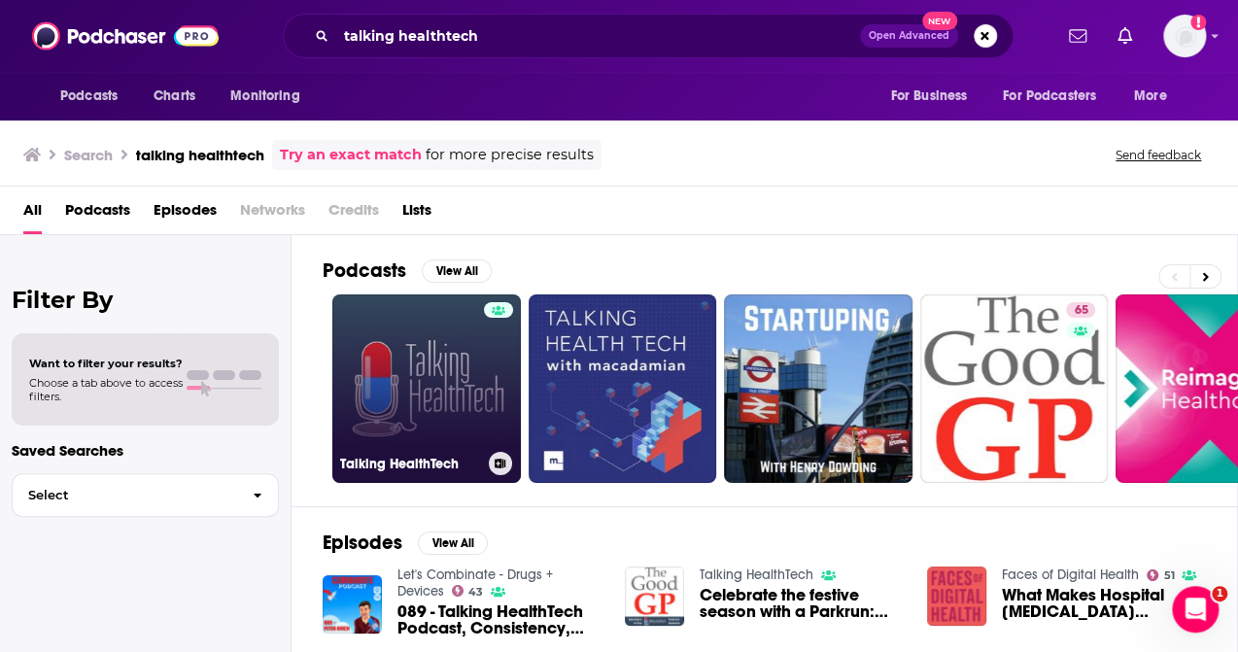
click at [420, 381] on link "Talking HealthTech" at bounding box center [426, 389] width 189 height 189
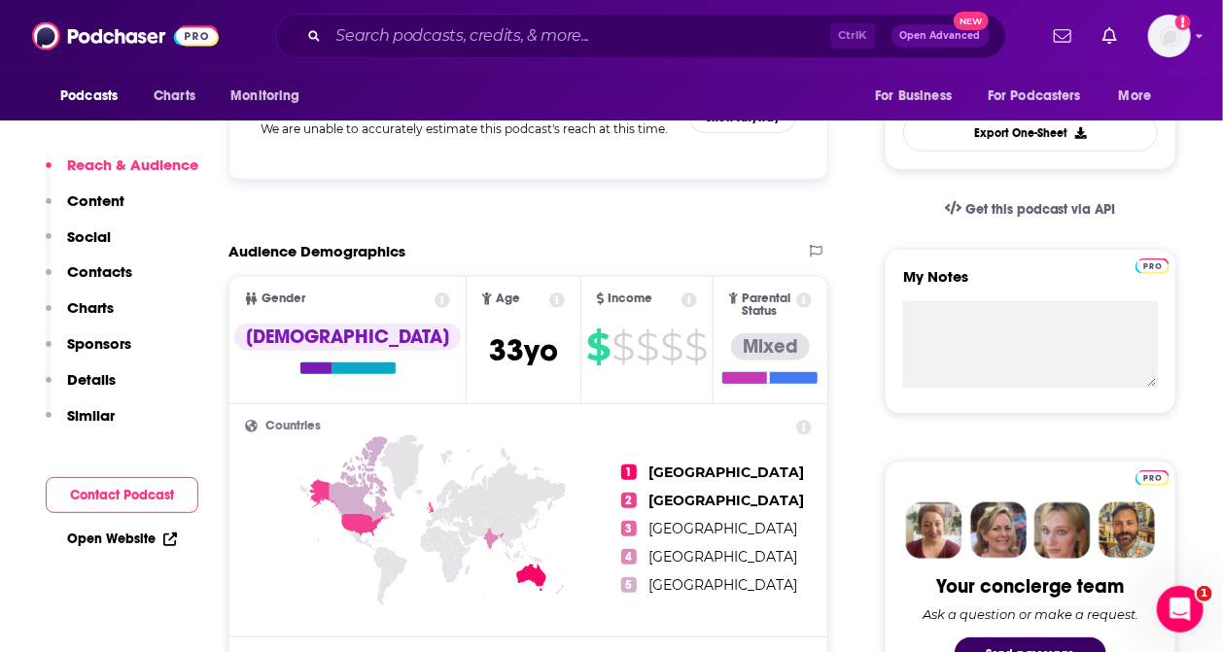
scroll to position [583, 0]
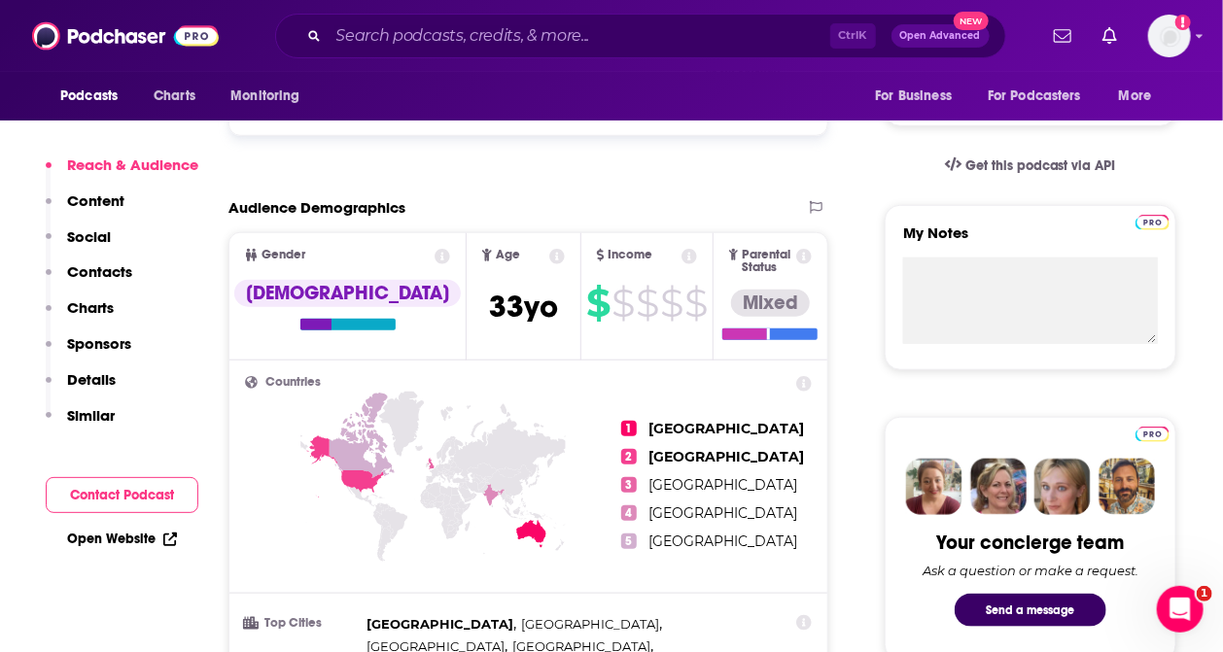
drag, startPoint x: 322, startPoint y: 164, endPoint x: 355, endPoint y: 102, distance: 70.4
click at [383, 32] on input "Search podcasts, credits, & more..." at bounding box center [580, 35] width 502 height 31
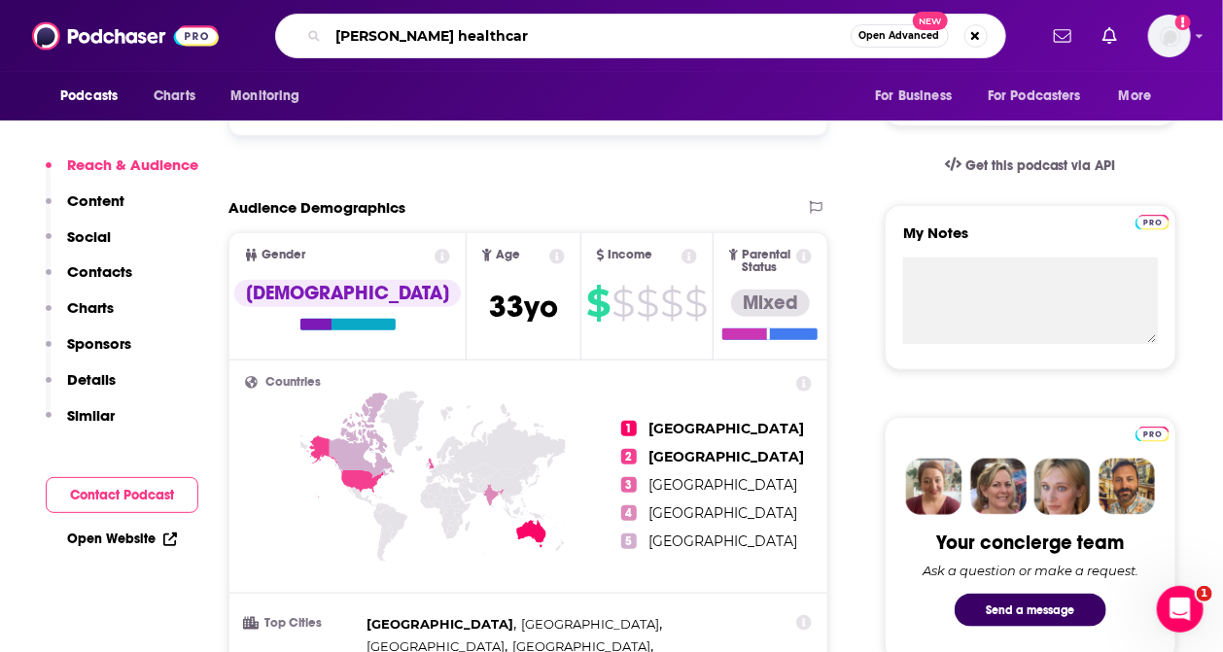
type input "[PERSON_NAME] healthcare"
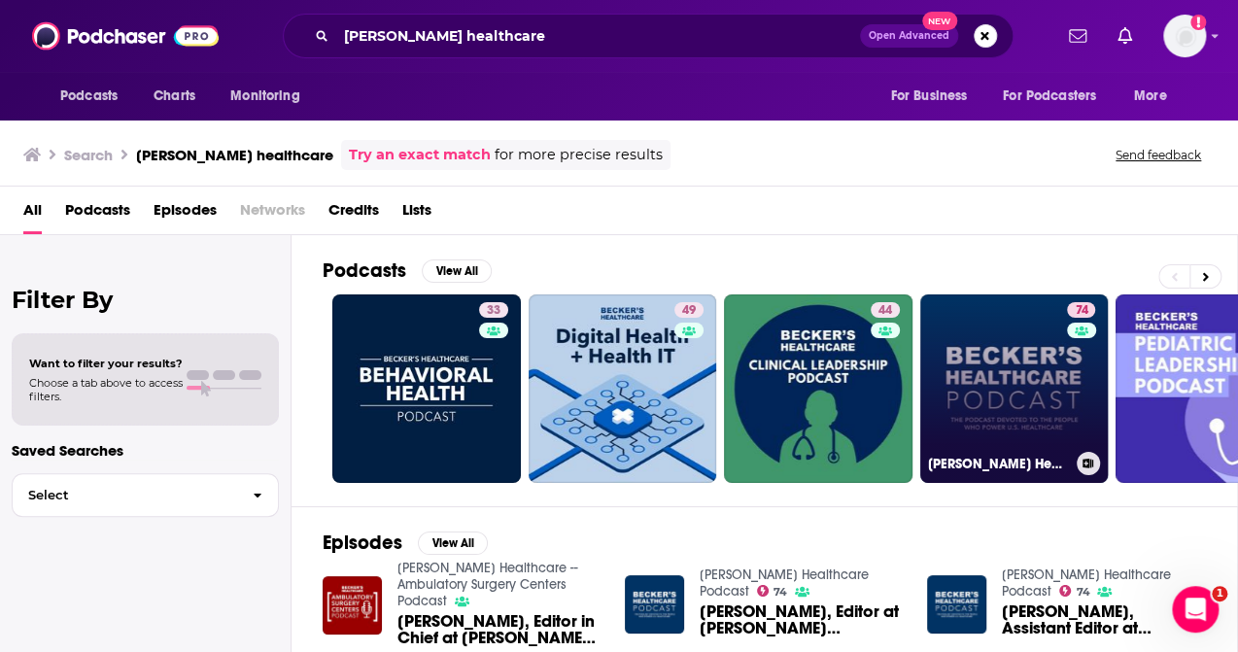
click at [999, 394] on link "74 [PERSON_NAME] Healthcare Podcast" at bounding box center [1014, 389] width 189 height 189
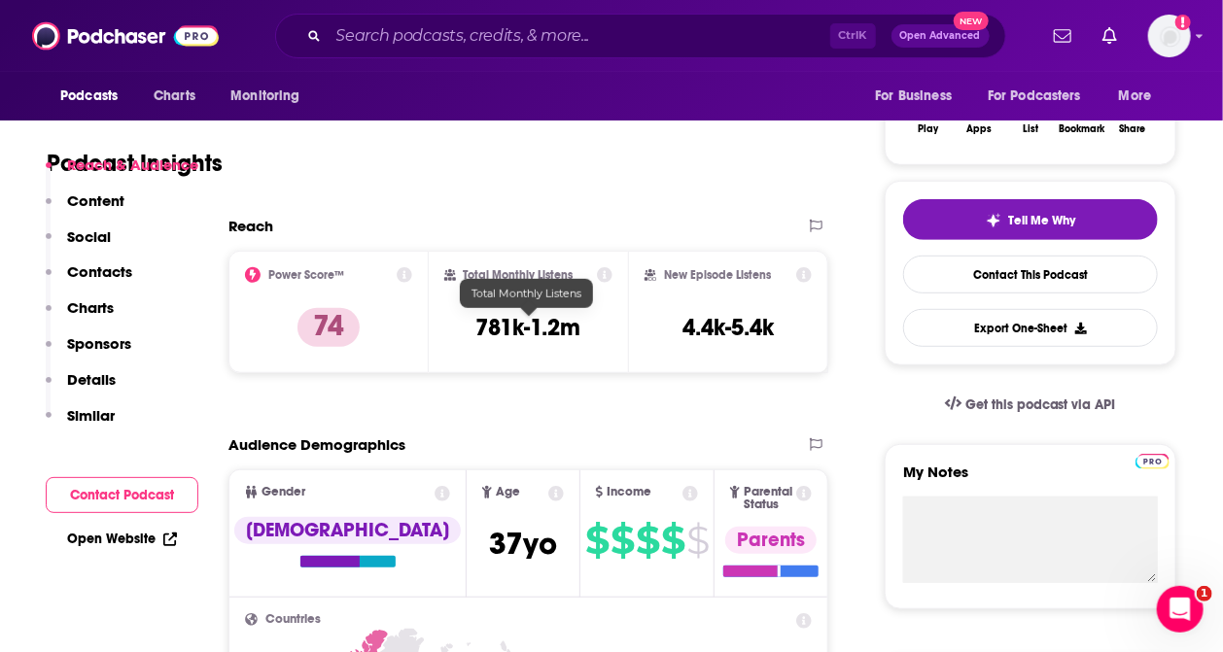
scroll to position [389, 0]
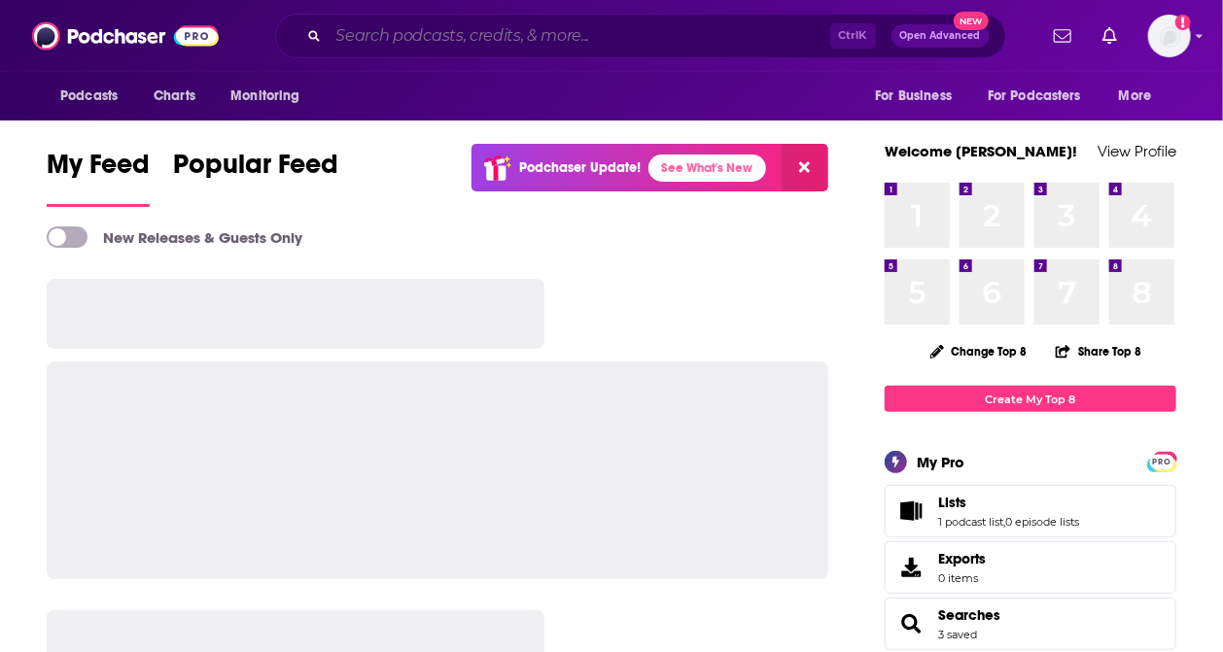
click at [444, 43] on input "Search podcasts, credits, & more..." at bounding box center [580, 35] width 502 height 31
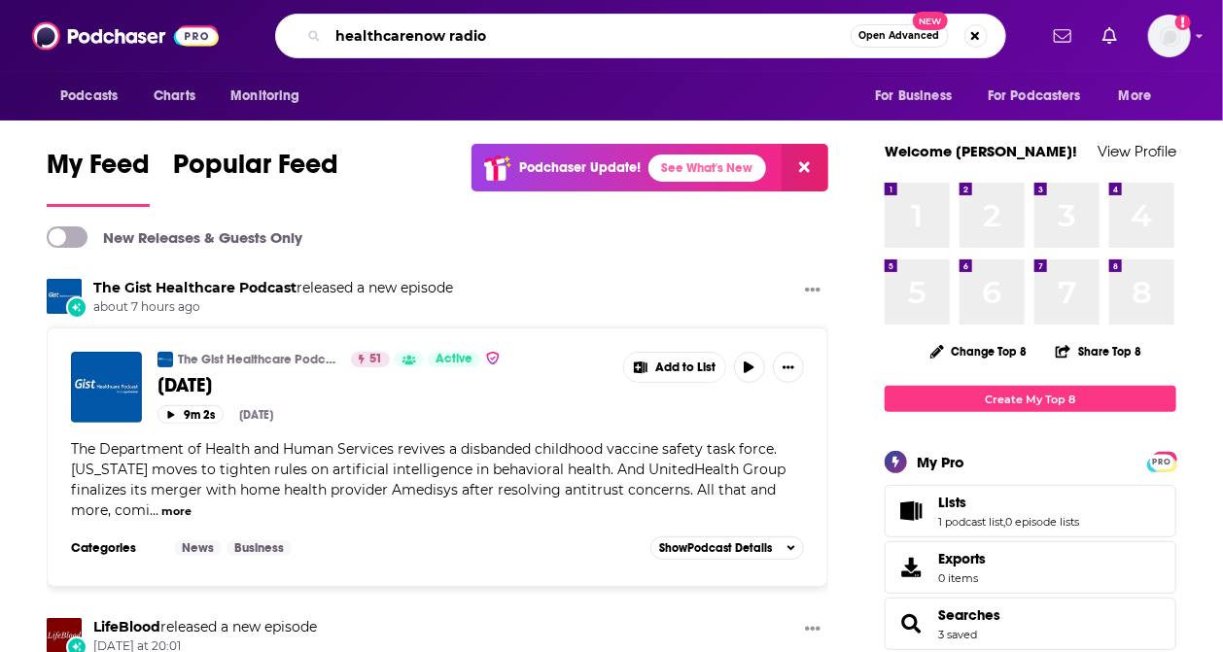
type input "healthcarenow radio"
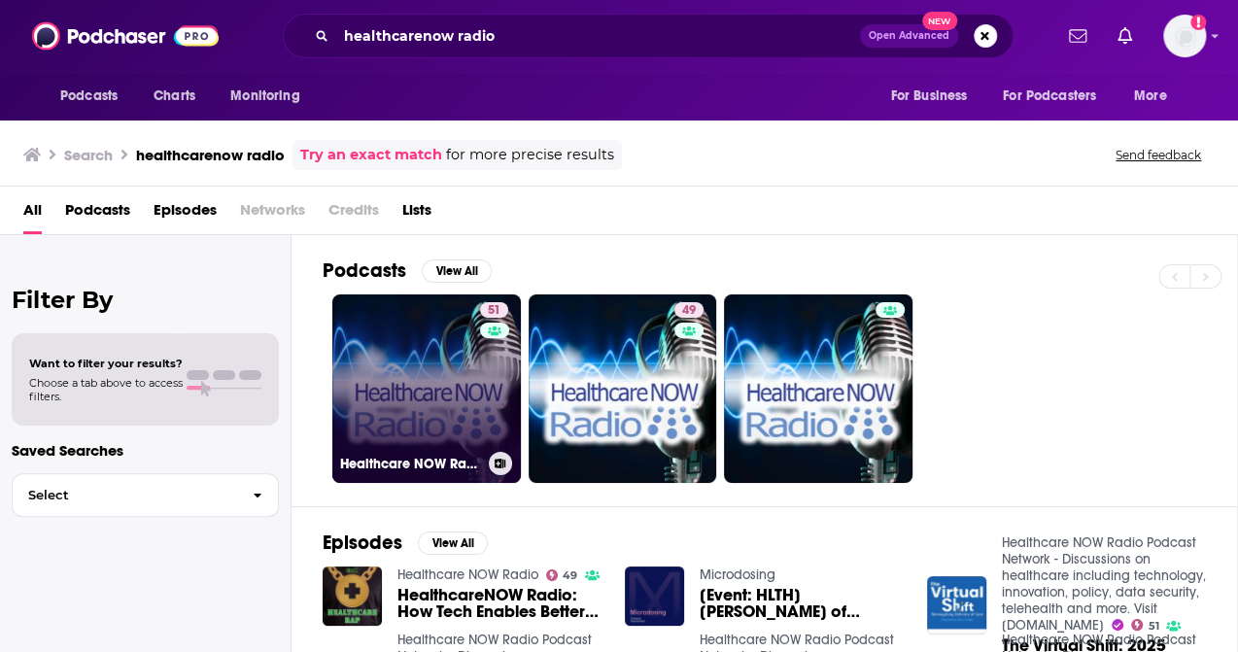
click at [407, 374] on link "51 Healthcare NOW Radio Podcast Network - Discussions on healthcare including t…" at bounding box center [426, 389] width 189 height 189
